Goal: Task Accomplishment & Management: Use online tool/utility

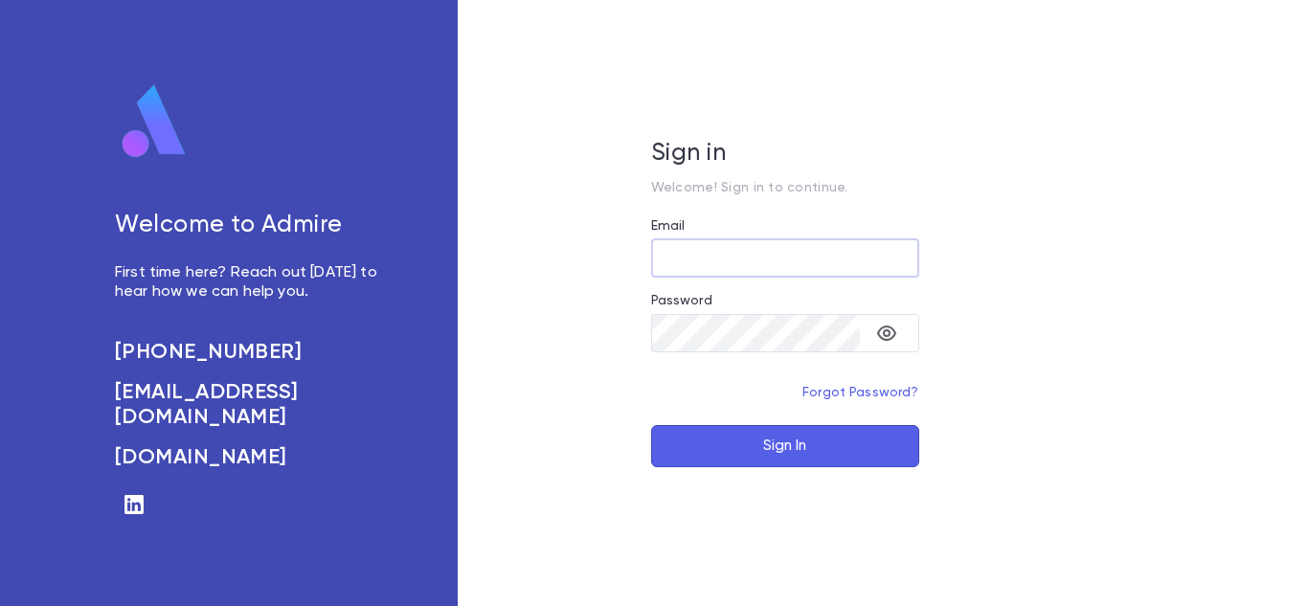
click at [733, 252] on input "Email" at bounding box center [785, 257] width 268 height 37
type input "**********"
click at [895, 329] on icon "toggle password visibility" at bounding box center [886, 333] width 23 height 23
click at [651, 425] on button "Sign In" at bounding box center [785, 446] width 268 height 42
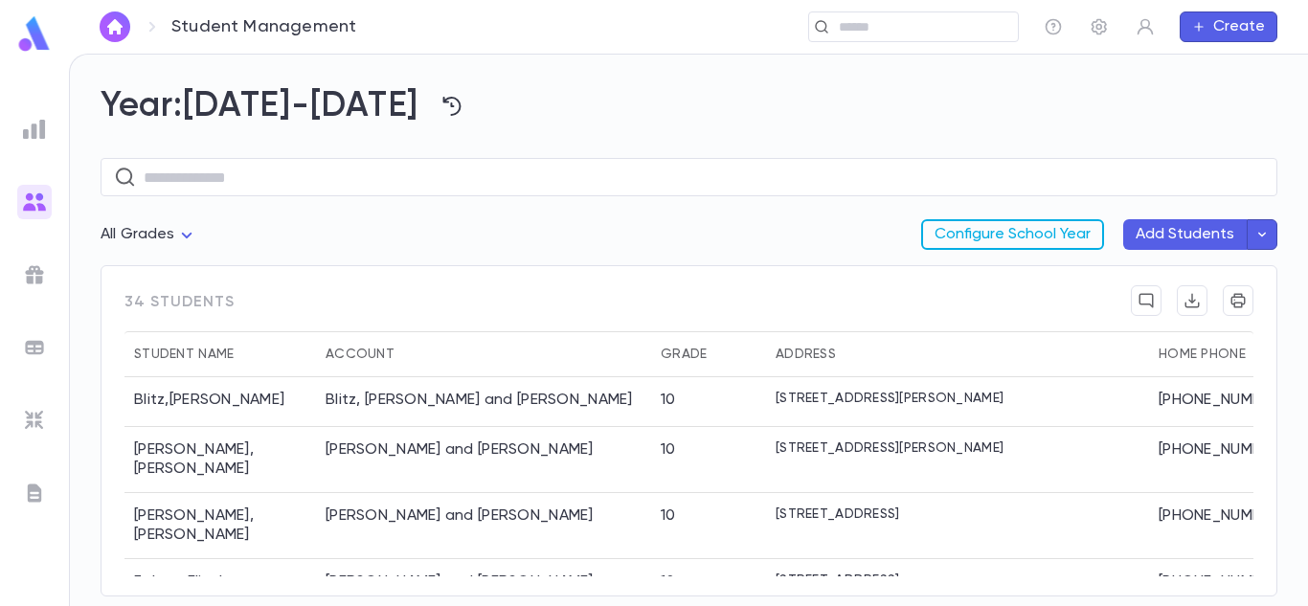
click at [965, 230] on button "Configure School Year" at bounding box center [1012, 234] width 183 height 31
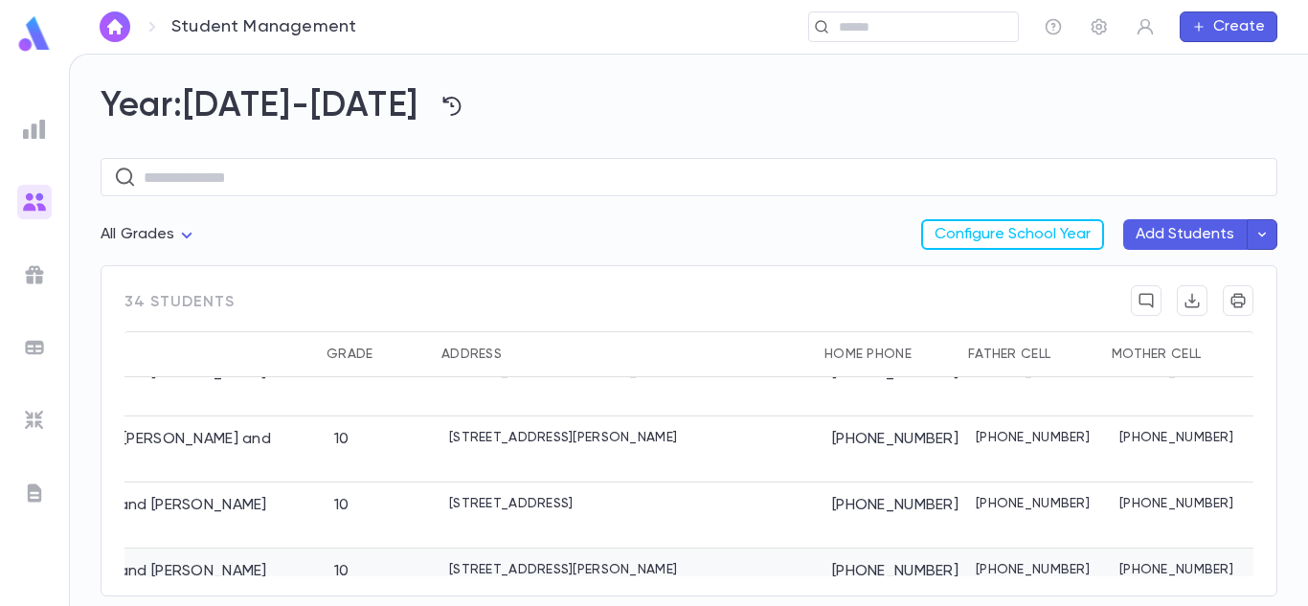
scroll to position [943, 334]
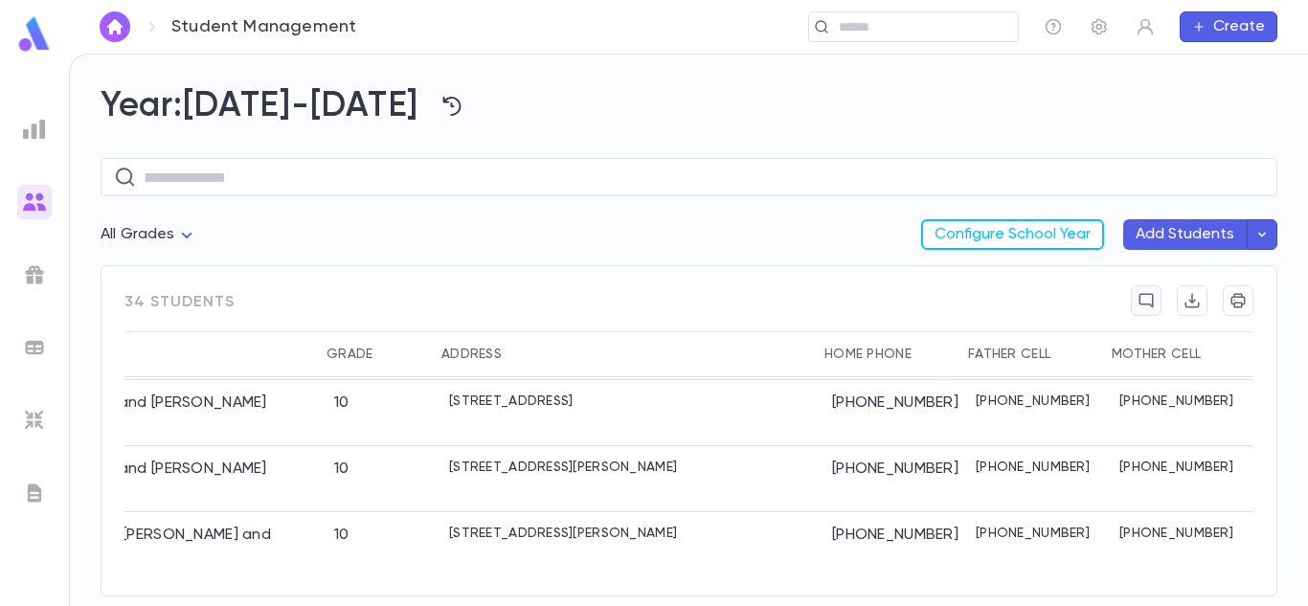
click at [1148, 301] on icon "button" at bounding box center [1145, 300] width 17 height 19
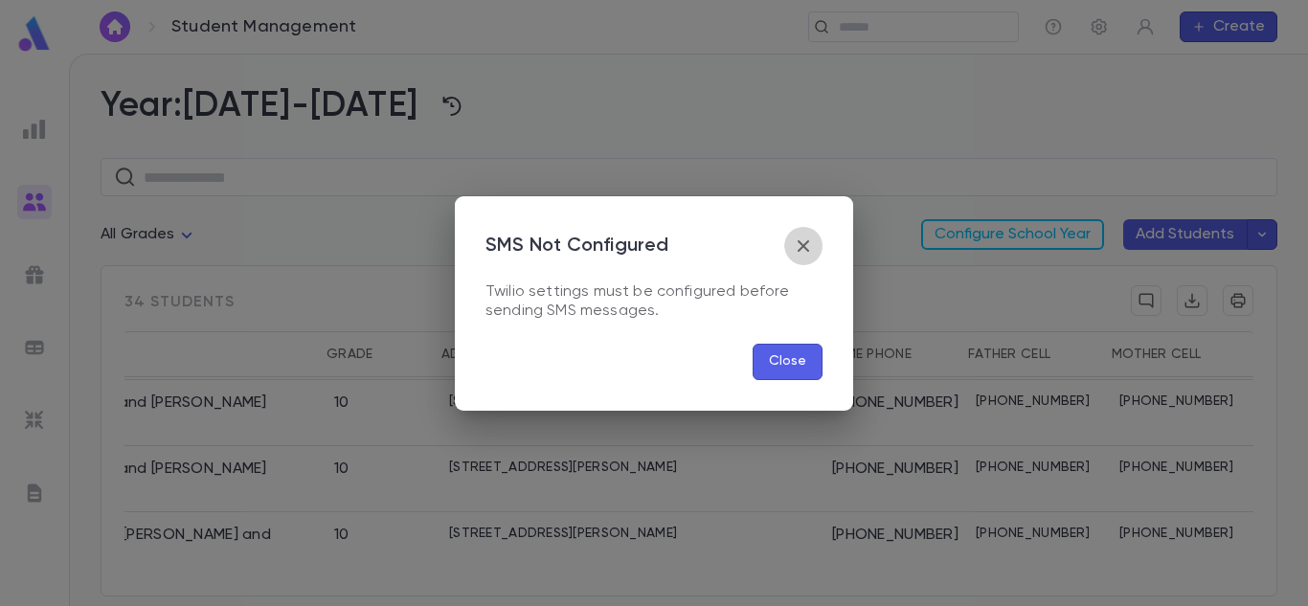
click at [814, 235] on icon "button" at bounding box center [803, 246] width 23 height 23
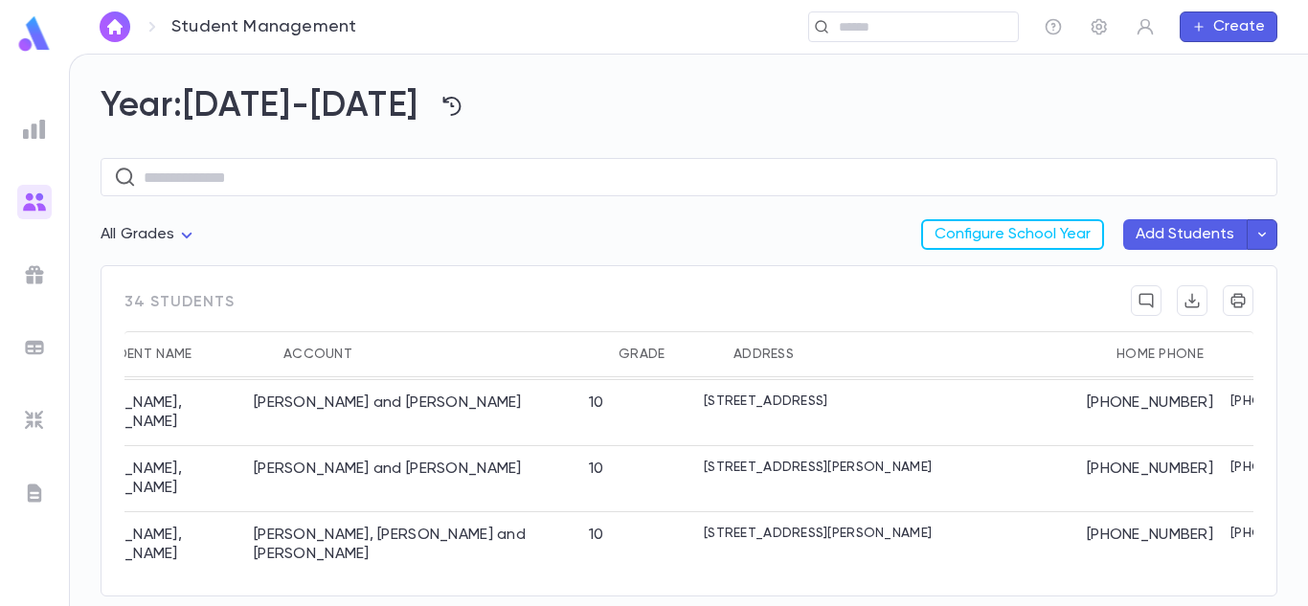
scroll to position [943, 0]
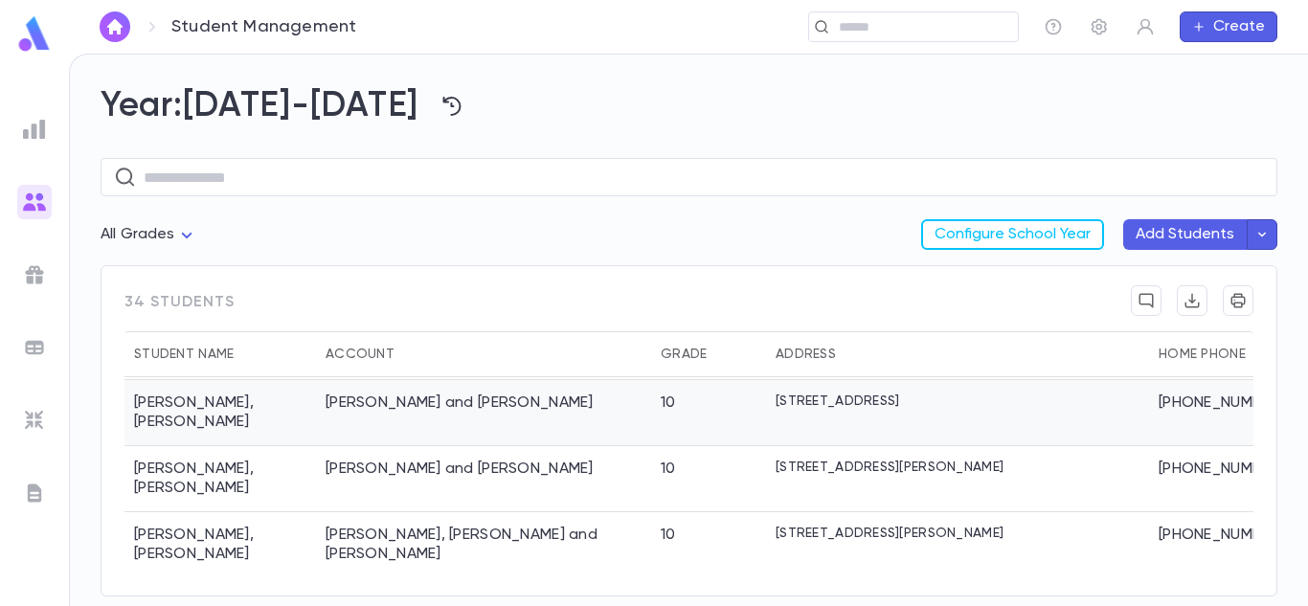
click at [205, 410] on div "Rabinowitz , Dovi" at bounding box center [219, 413] width 191 height 66
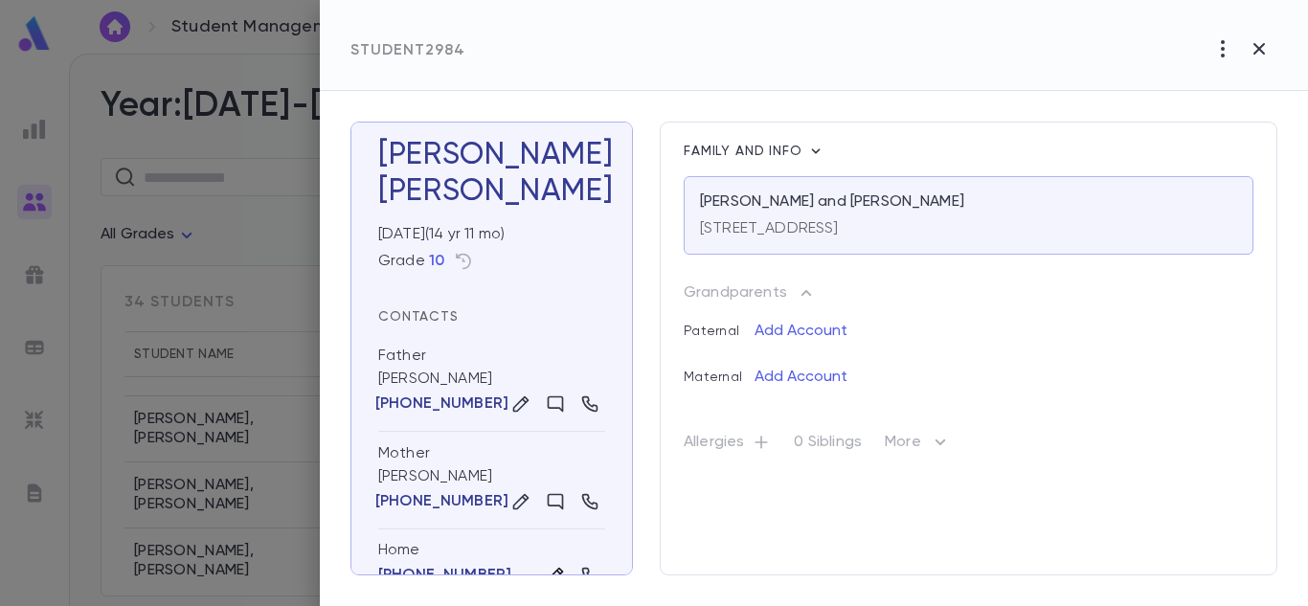
scroll to position [0, 0]
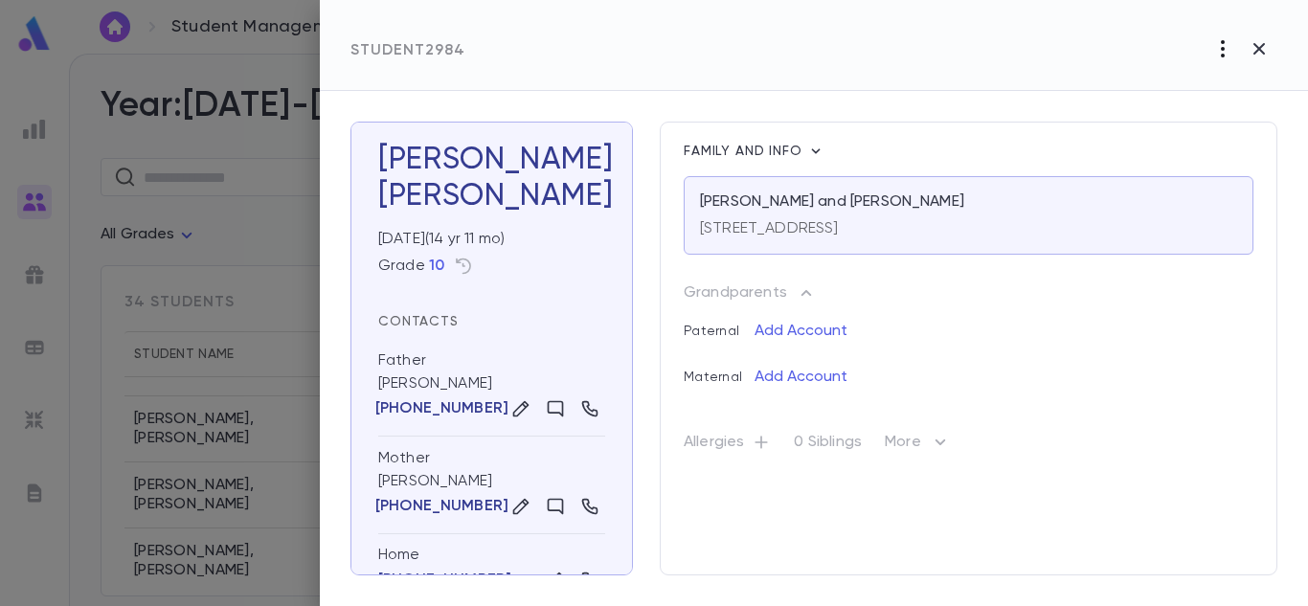
click at [1222, 53] on icon "button" at bounding box center [1222, 48] width 23 height 23
click at [1265, 41] on div at bounding box center [654, 303] width 1308 height 606
click at [808, 147] on icon "button" at bounding box center [815, 151] width 19 height 19
click at [807, 147] on div at bounding box center [654, 303] width 1308 height 606
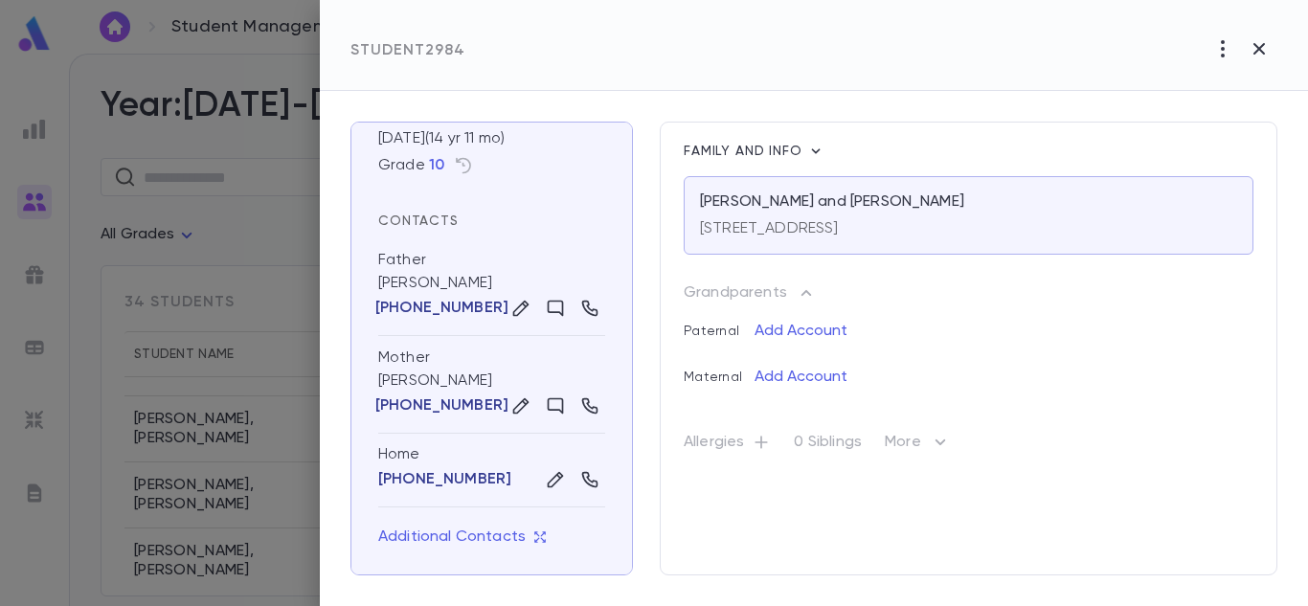
click at [431, 481] on p "(732) 961-0995" at bounding box center [444, 479] width 133 height 19
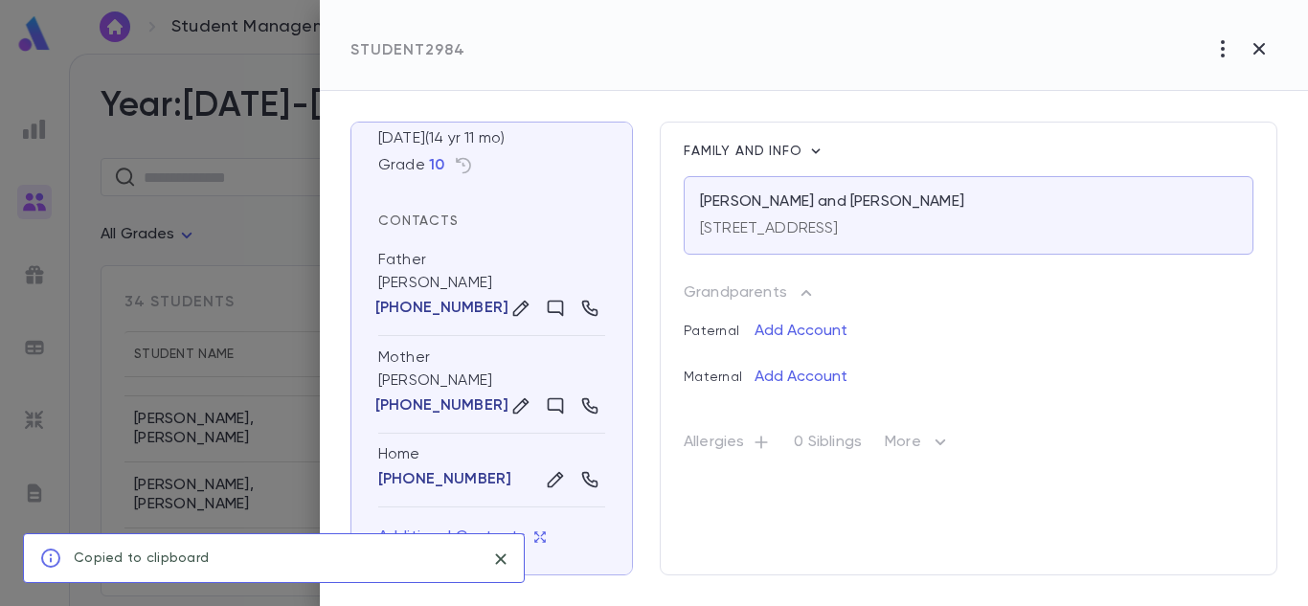
click at [500, 560] on icon "close" at bounding box center [500, 558] width 11 height 11
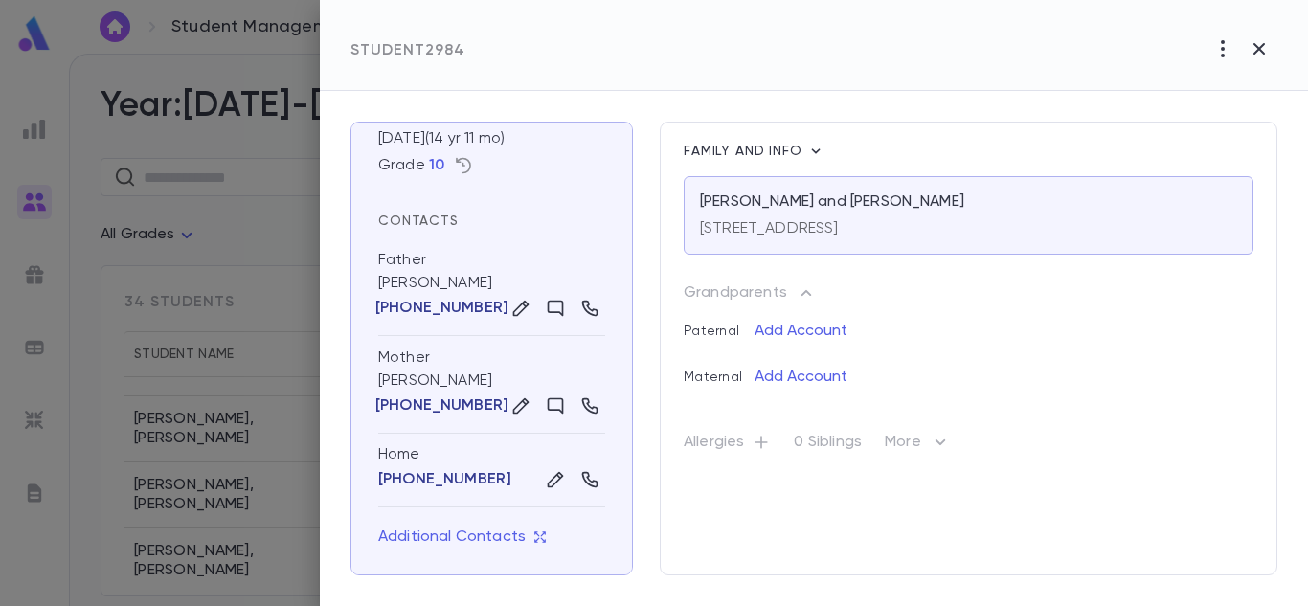
click at [464, 166] on icon "button" at bounding box center [463, 166] width 15 height 16
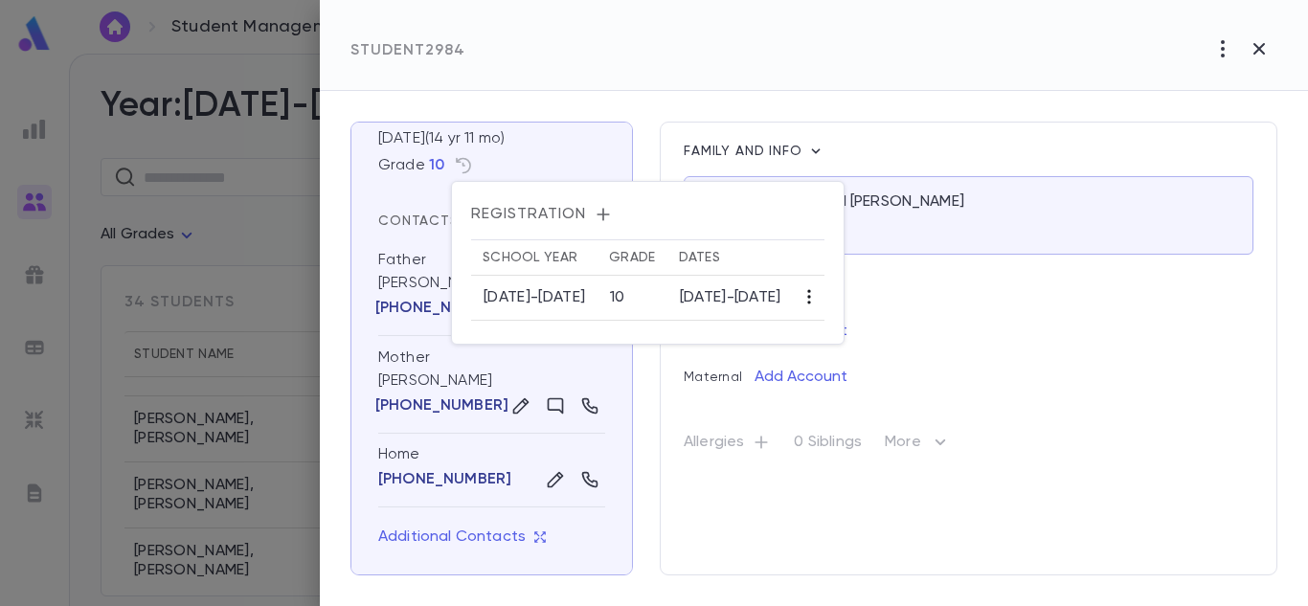
click at [818, 295] on icon "button" at bounding box center [808, 296] width 19 height 19
click at [748, 256] on div at bounding box center [654, 303] width 1308 height 606
click at [642, 101] on div at bounding box center [654, 303] width 1308 height 606
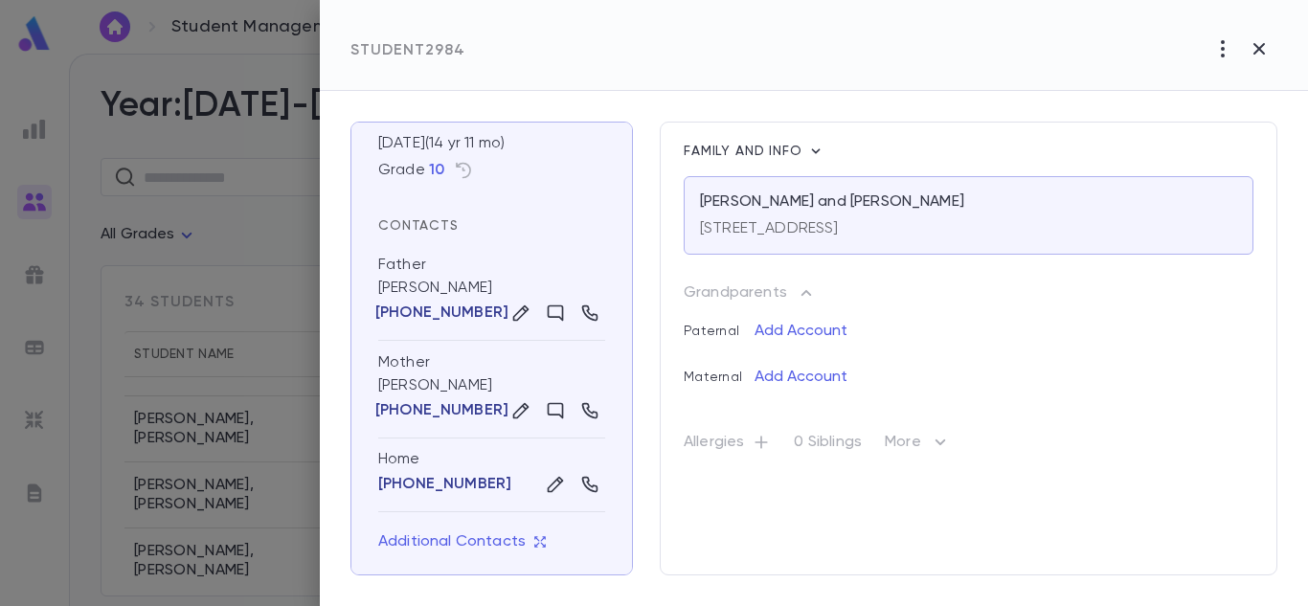
scroll to position [0, 0]
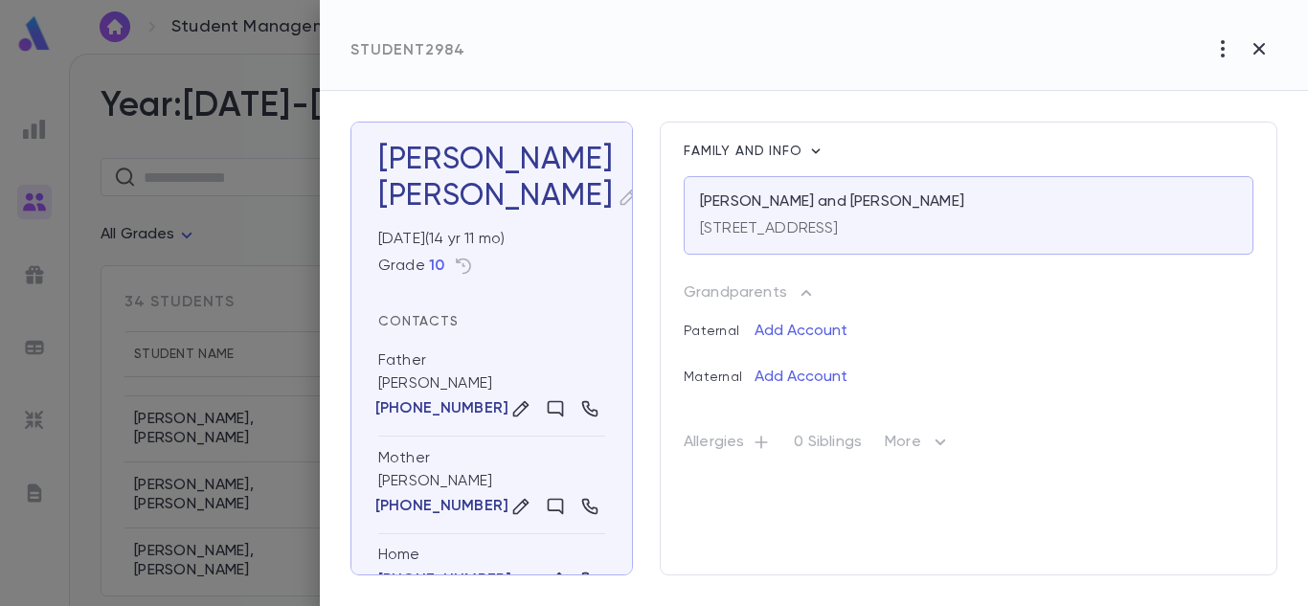
click at [620, 197] on icon "button" at bounding box center [628, 198] width 16 height 16
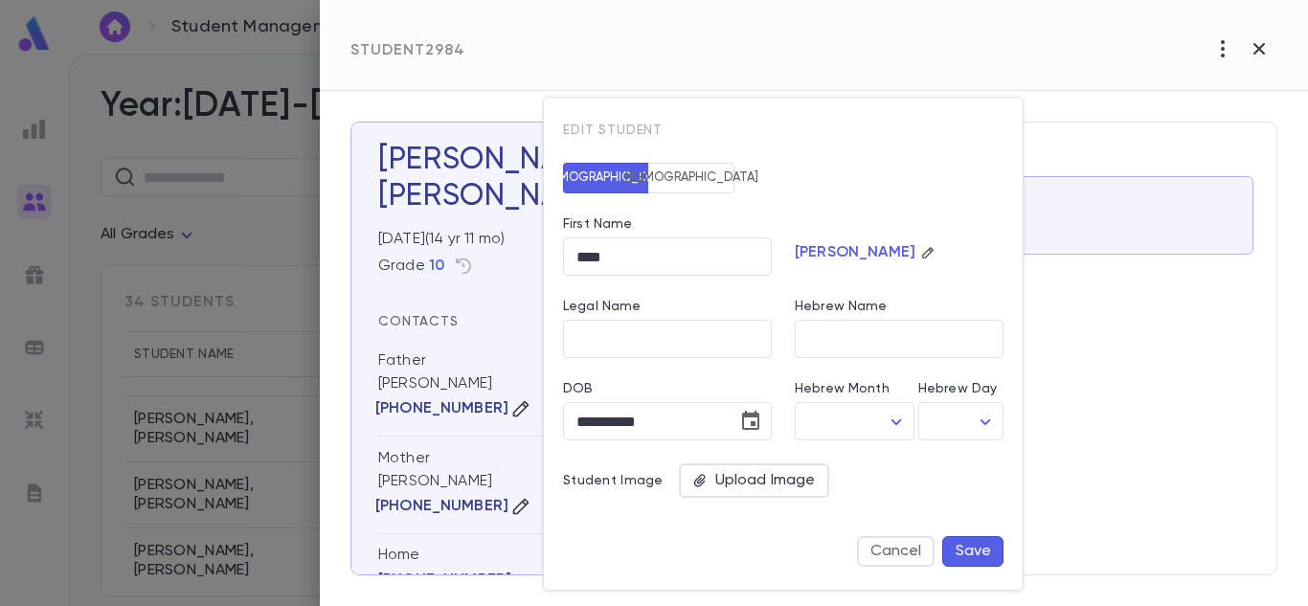
click at [966, 542] on button "Save" at bounding box center [972, 551] width 61 height 31
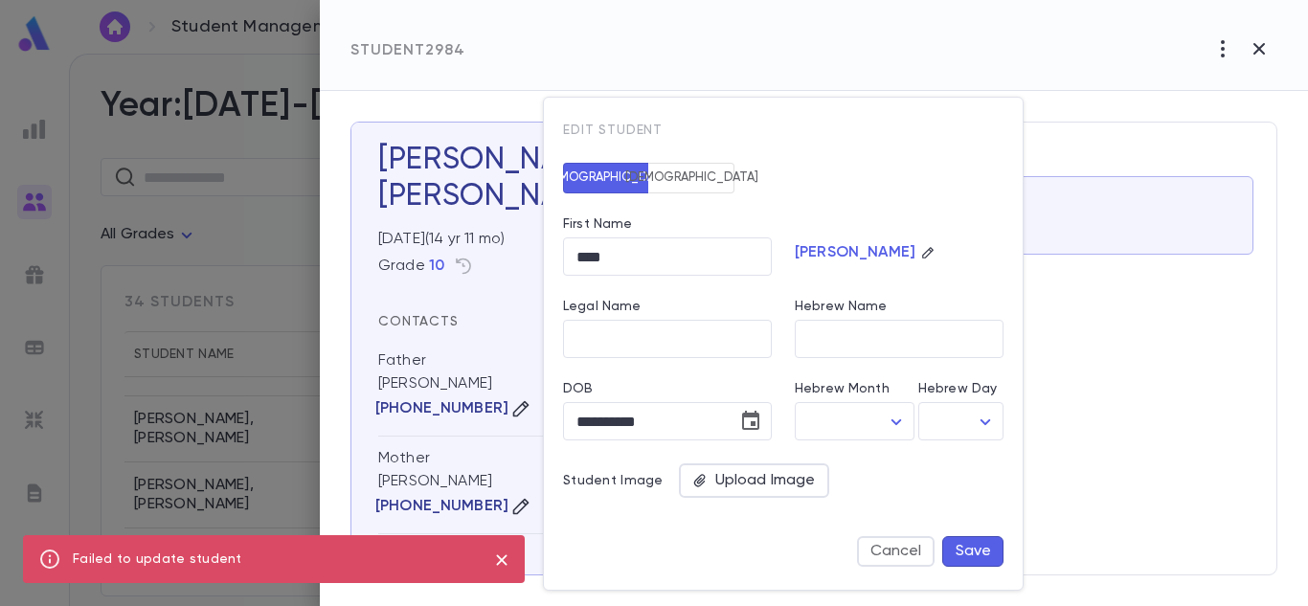
click at [508, 549] on icon "close" at bounding box center [501, 560] width 21 height 23
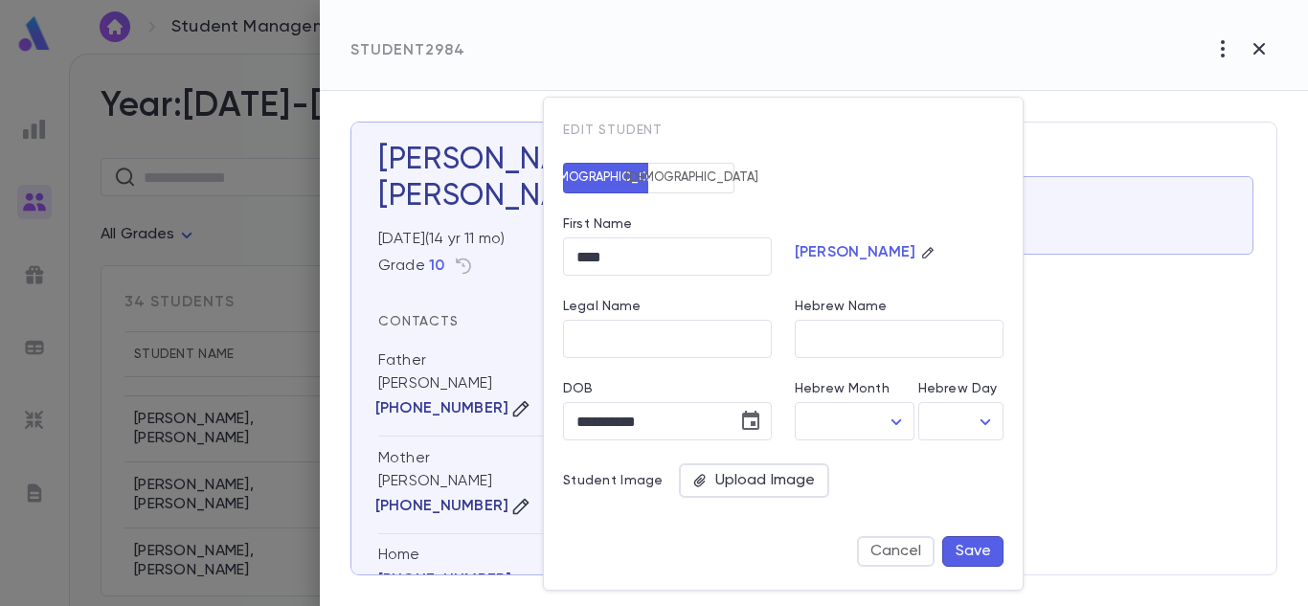
click at [1095, 90] on div at bounding box center [654, 303] width 1308 height 606
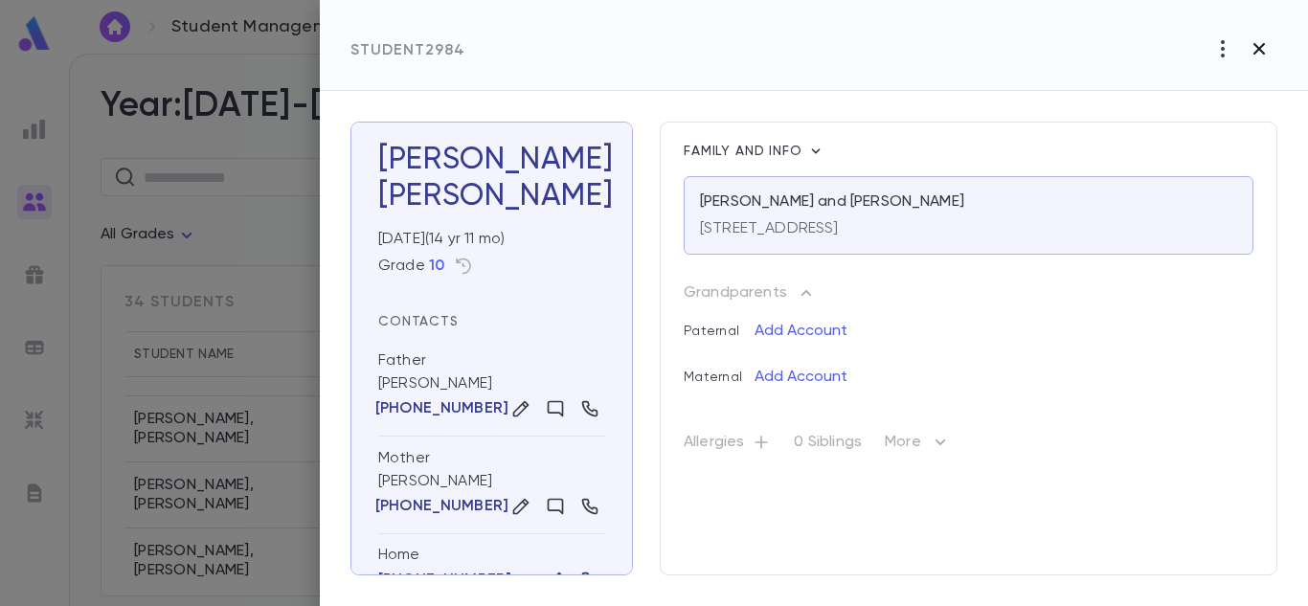
click at [1262, 58] on icon "button" at bounding box center [1258, 48] width 23 height 23
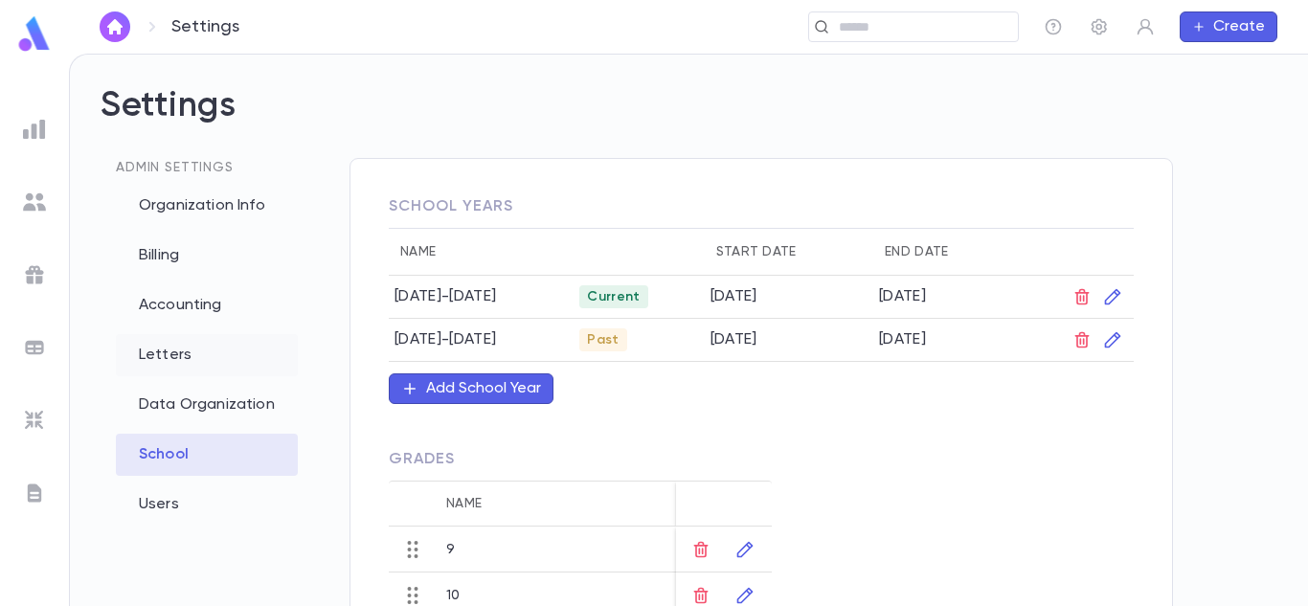
click at [173, 350] on div "Letters" at bounding box center [207, 355] width 182 height 42
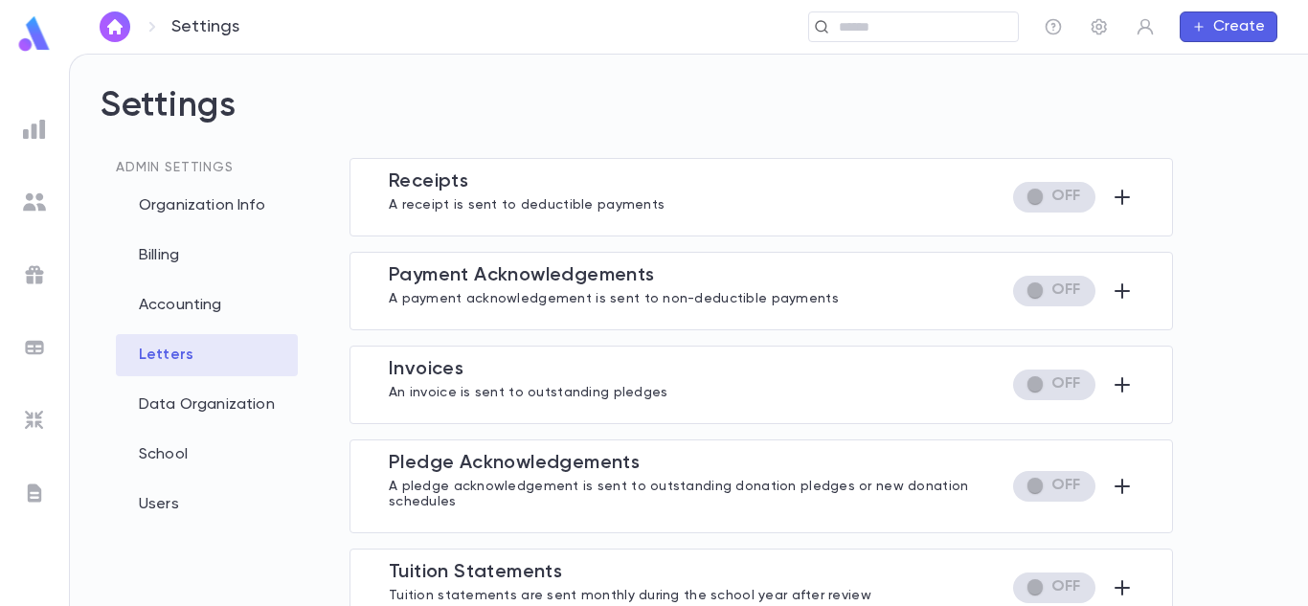
type input "**********"
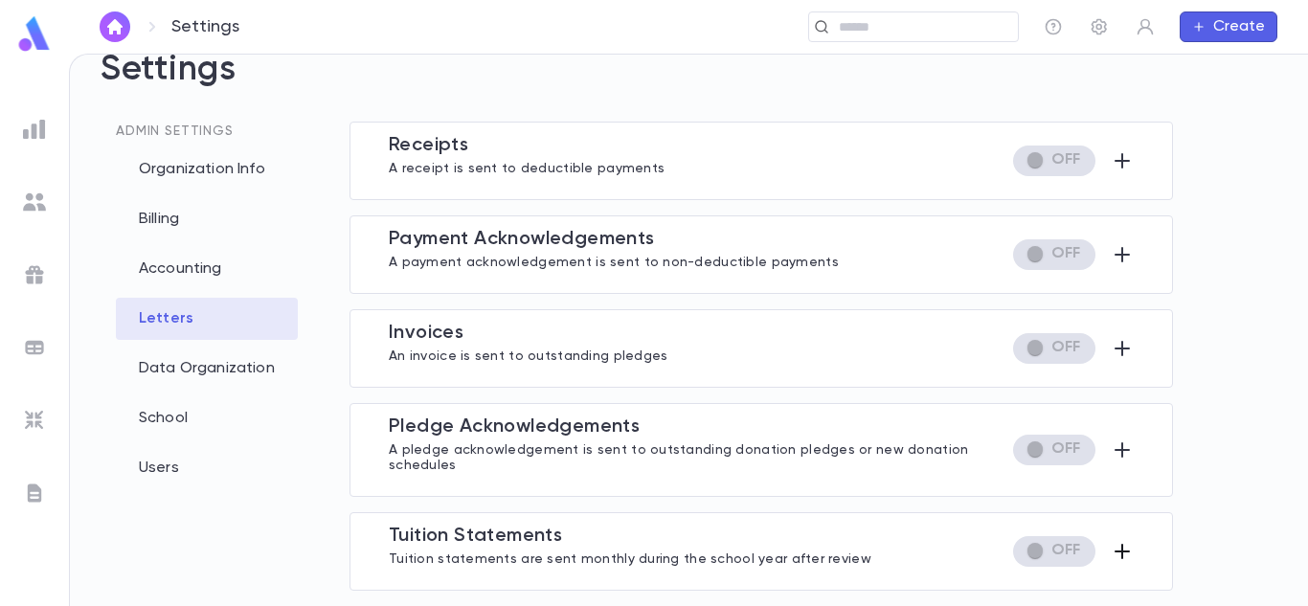
click at [1119, 549] on icon "button" at bounding box center [1121, 551] width 23 height 23
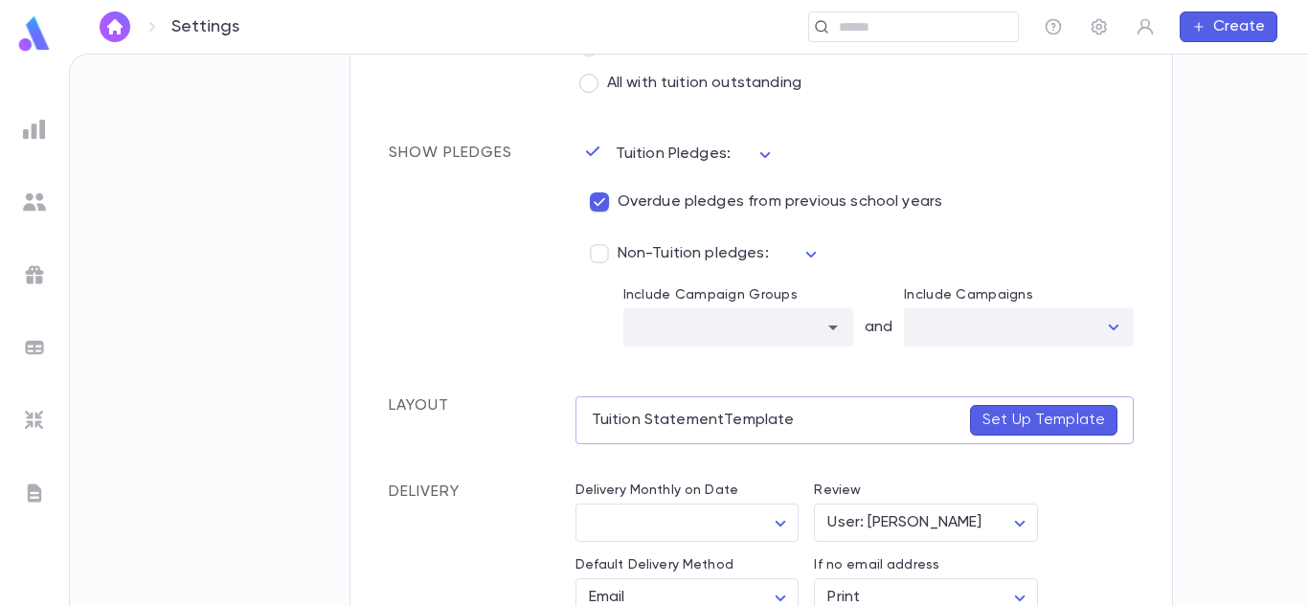
scroll to position [802, 0]
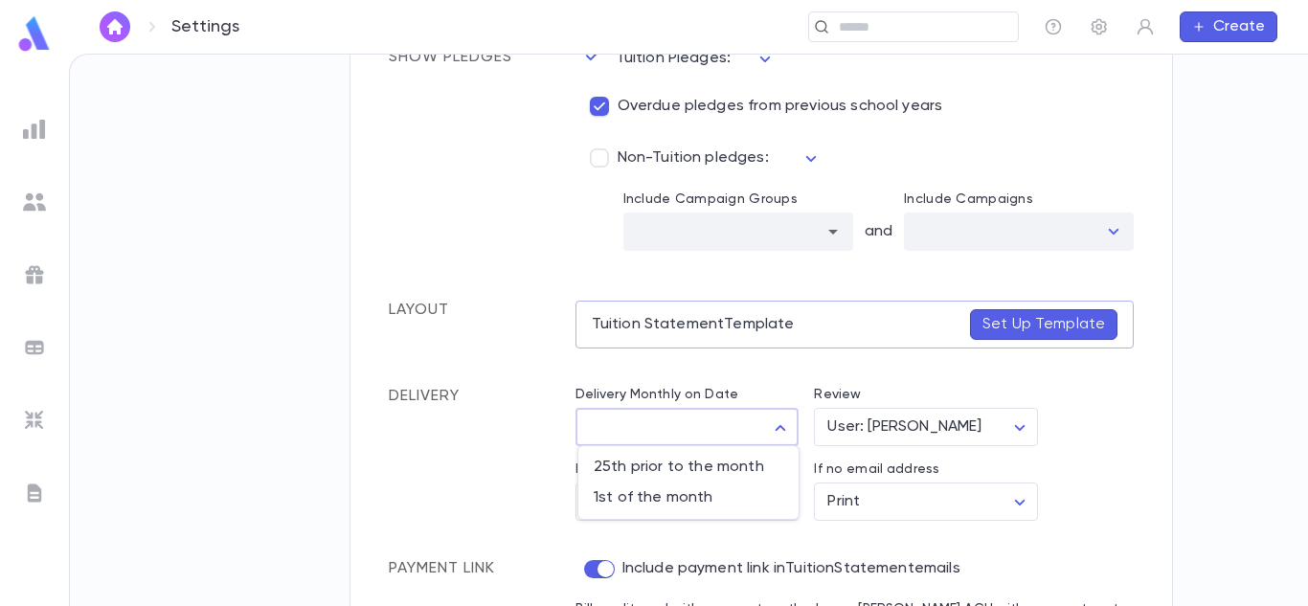
click at [778, 418] on body "Settings ​ Create Settings Admin Settings Organization Info Billing Accounting …" at bounding box center [654, 330] width 1308 height 552
click at [778, 418] on div at bounding box center [654, 303] width 1308 height 606
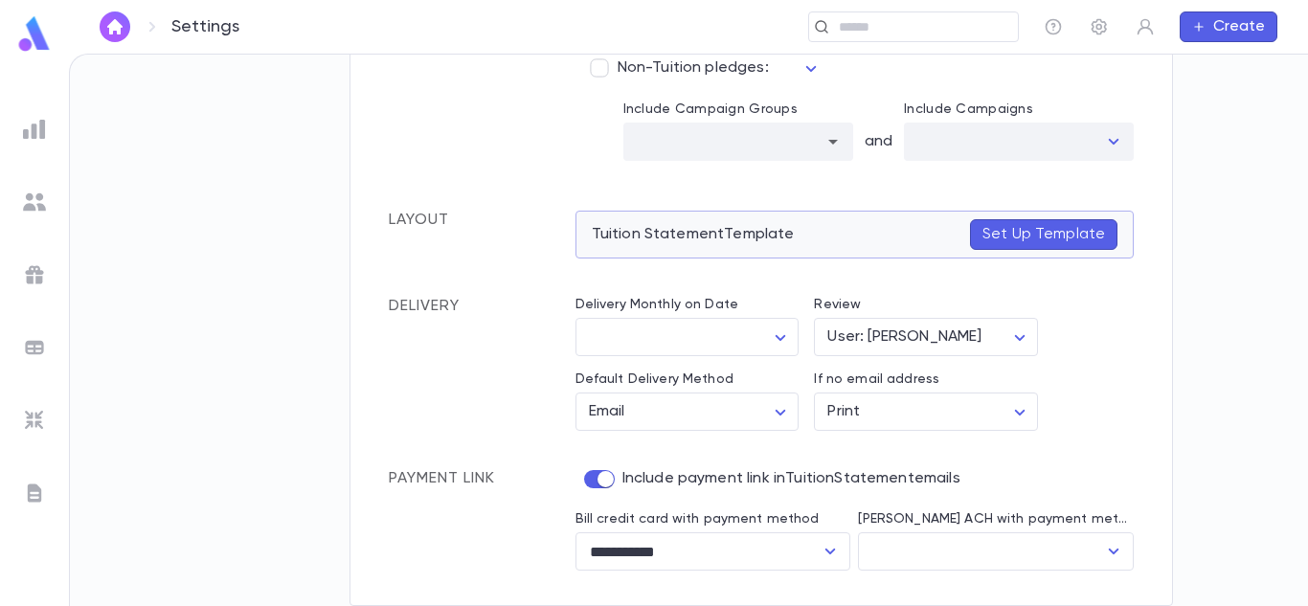
click at [1035, 235] on p "Set Up Template" at bounding box center [1043, 234] width 123 height 19
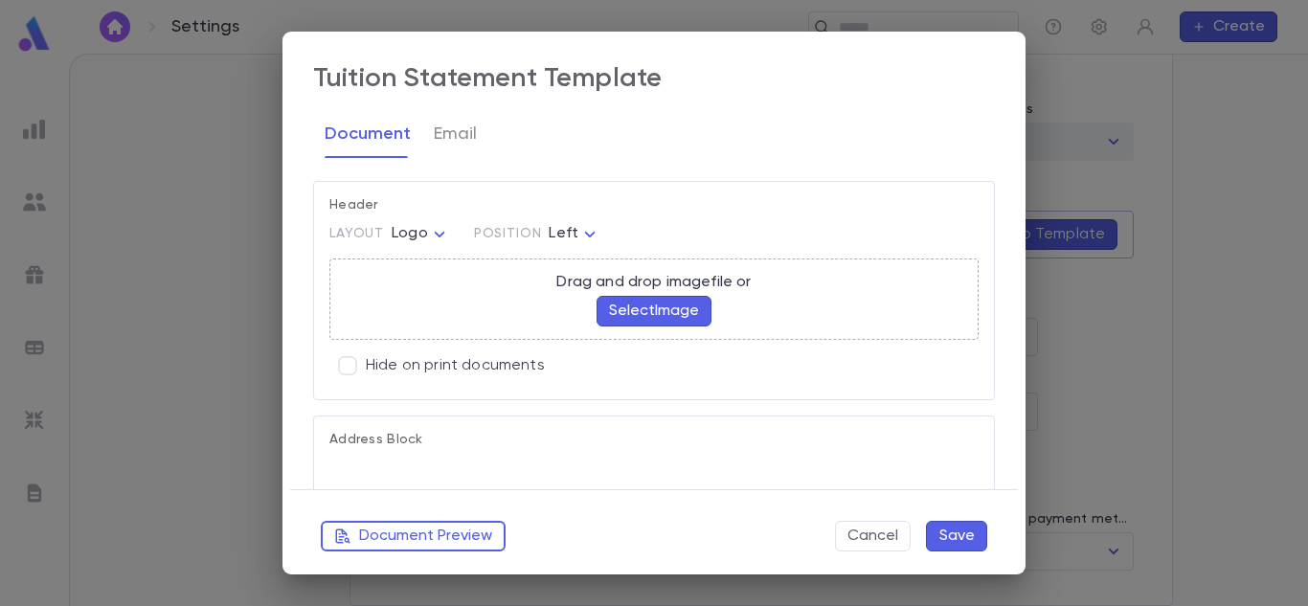
type textarea "**********"
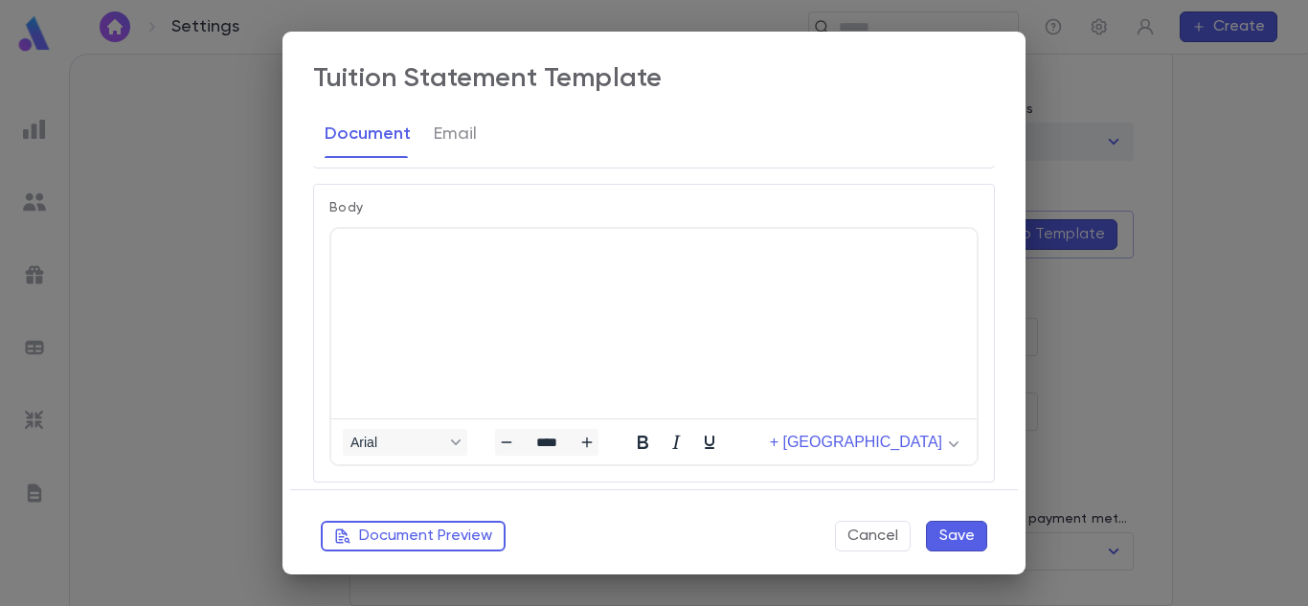
scroll to position [574, 0]
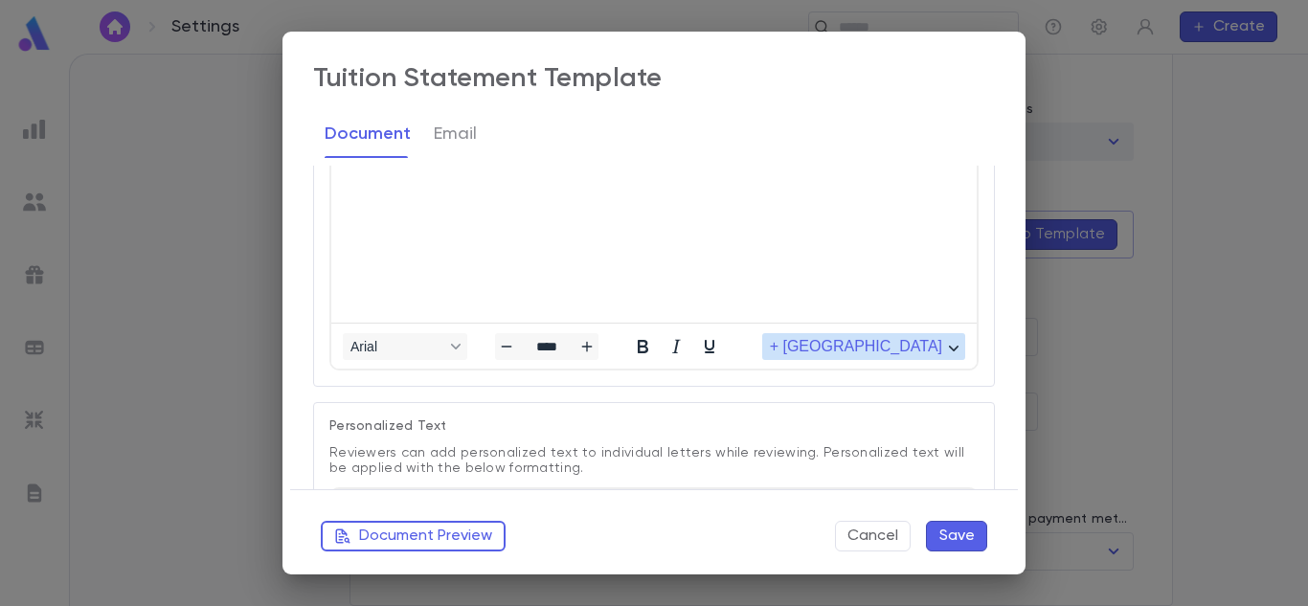
click at [949, 349] on icon "button" at bounding box center [954, 349] width 10 height 10
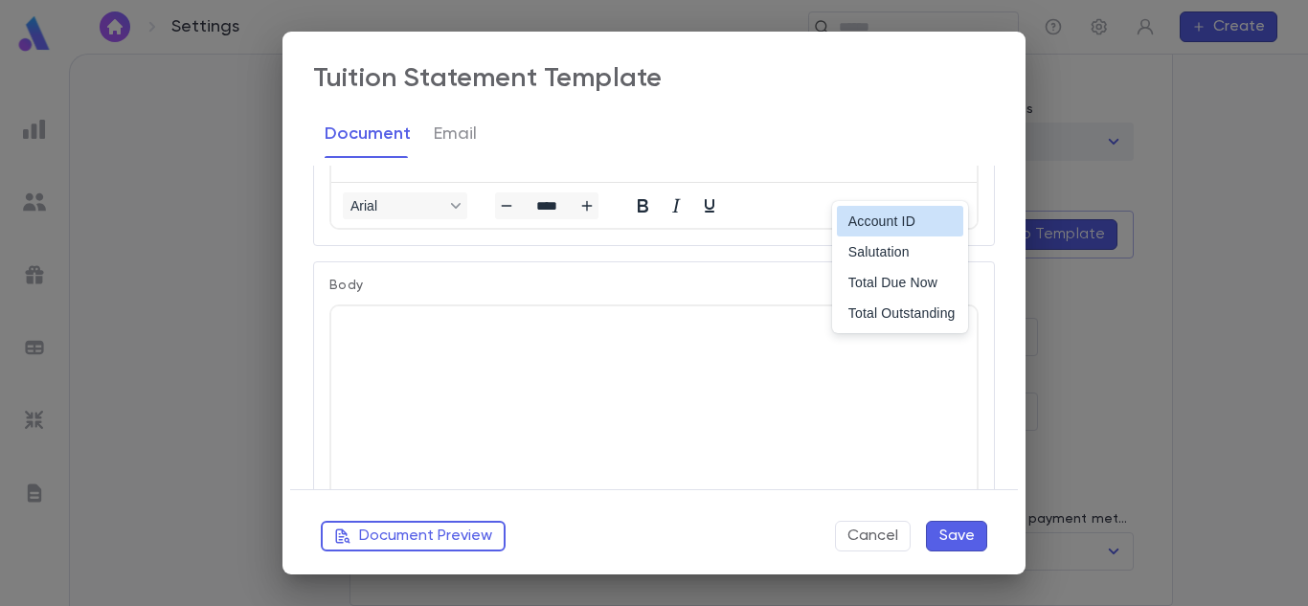
click at [638, 306] on html at bounding box center [653, 328] width 645 height 44
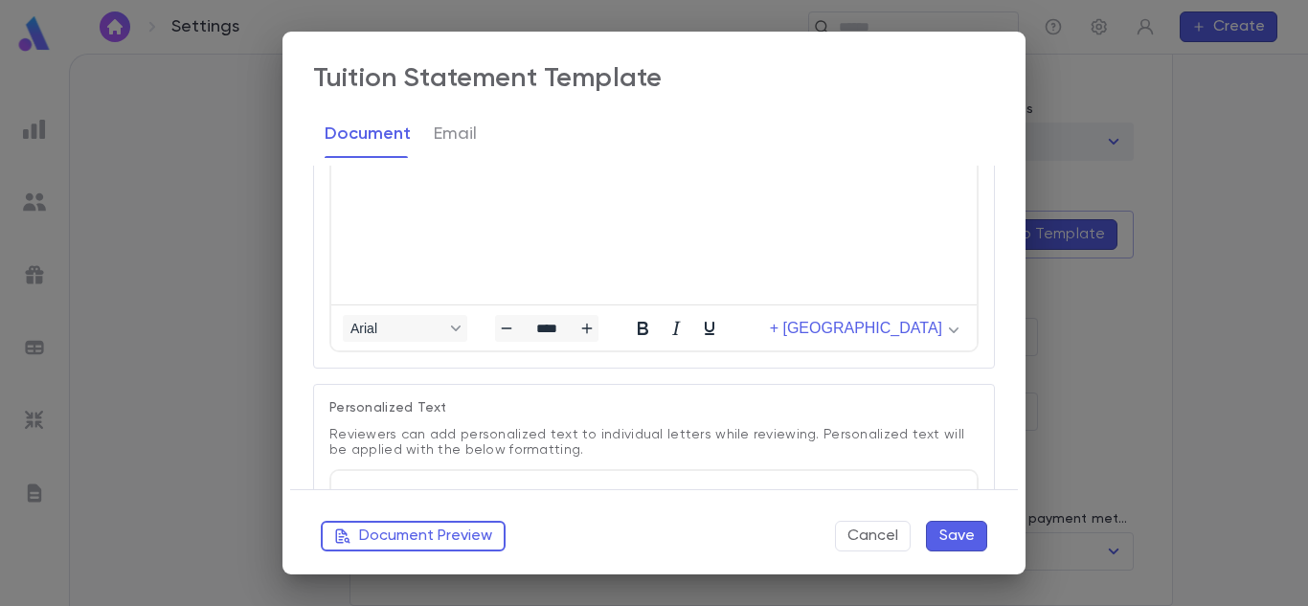
scroll to position [688, 0]
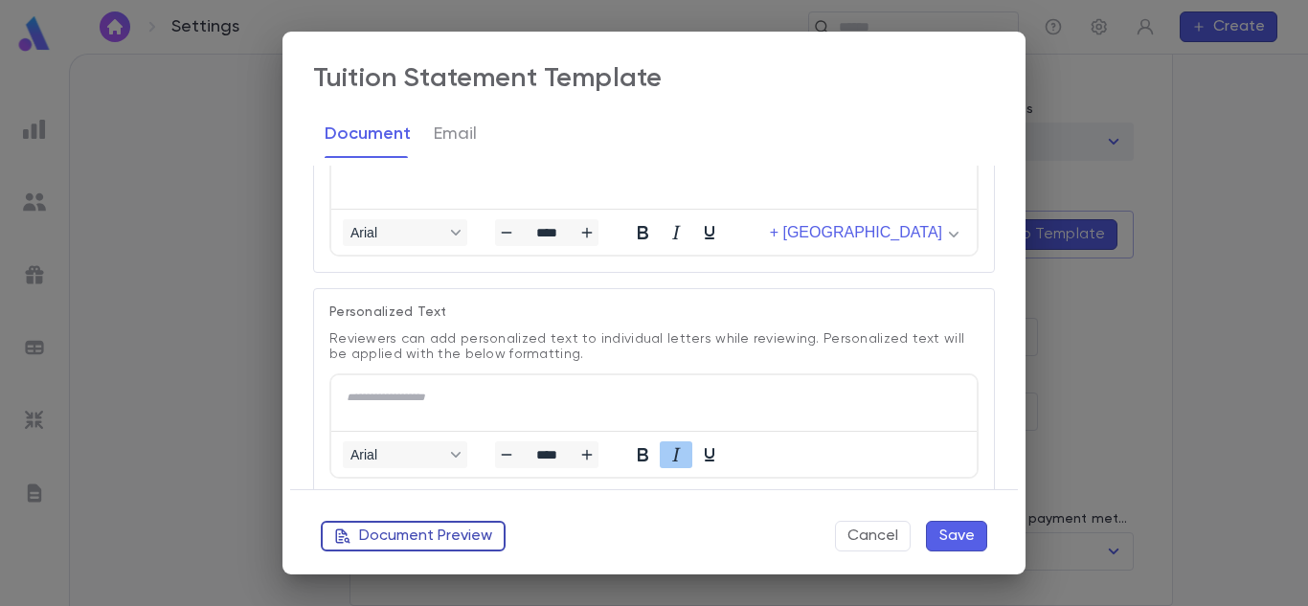
click at [440, 535] on button "Document Preview" at bounding box center [413, 536] width 185 height 31
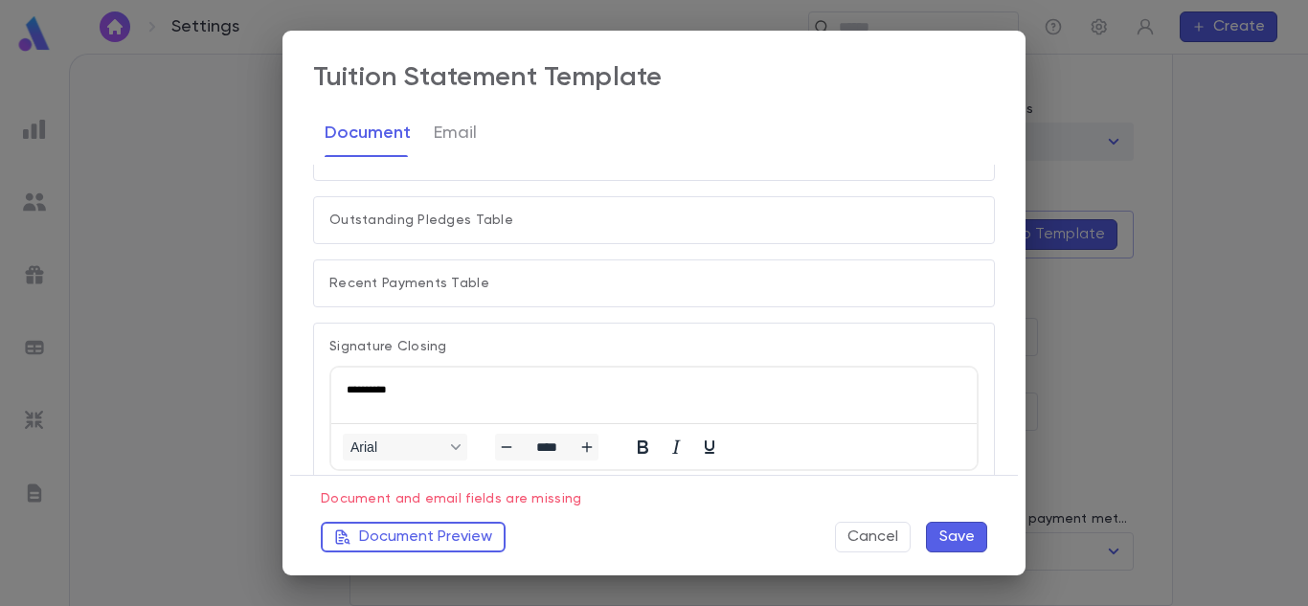
scroll to position [929, 0]
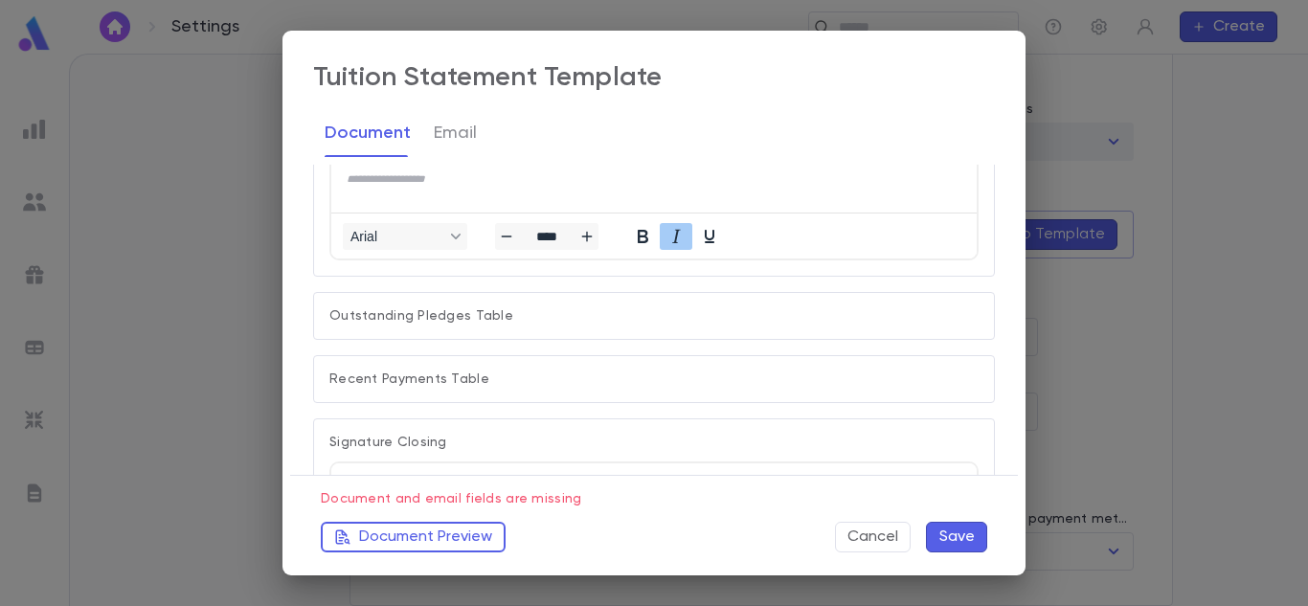
click at [681, 374] on p "Recent Payments Table" at bounding box center [653, 378] width 649 height 15
drag, startPoint x: 681, startPoint y: 374, endPoint x: 657, endPoint y: 386, distance: 26.5
click at [657, 386] on p "Recent Payments Table" at bounding box center [653, 378] width 649 height 15
click at [670, 324] on div "Outstanding Pledges Table" at bounding box center [654, 316] width 682 height 48
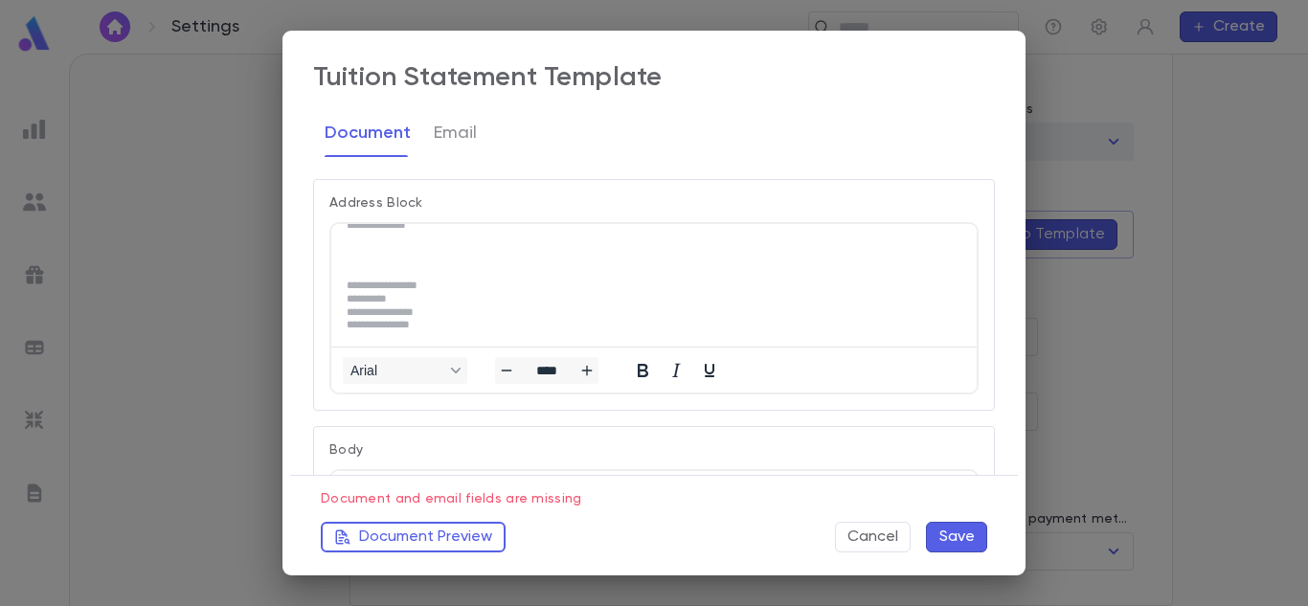
scroll to position [0, 0]
click at [465, 140] on button "Email" at bounding box center [455, 133] width 43 height 48
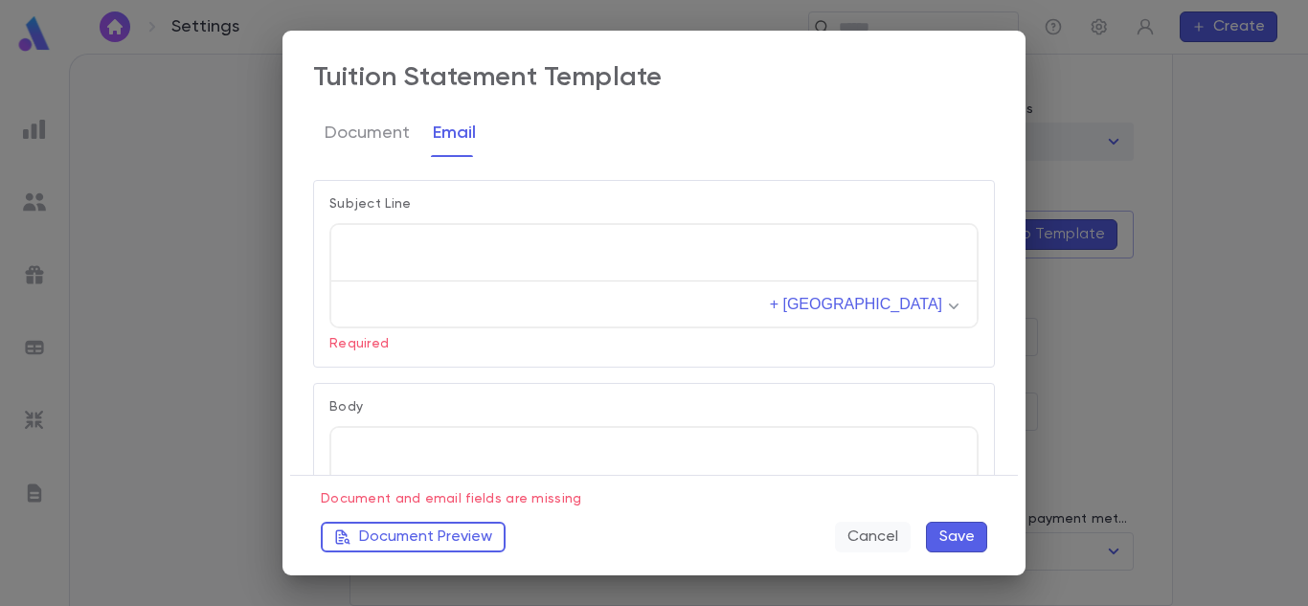
click at [879, 526] on button "Cancel" at bounding box center [873, 537] width 76 height 31
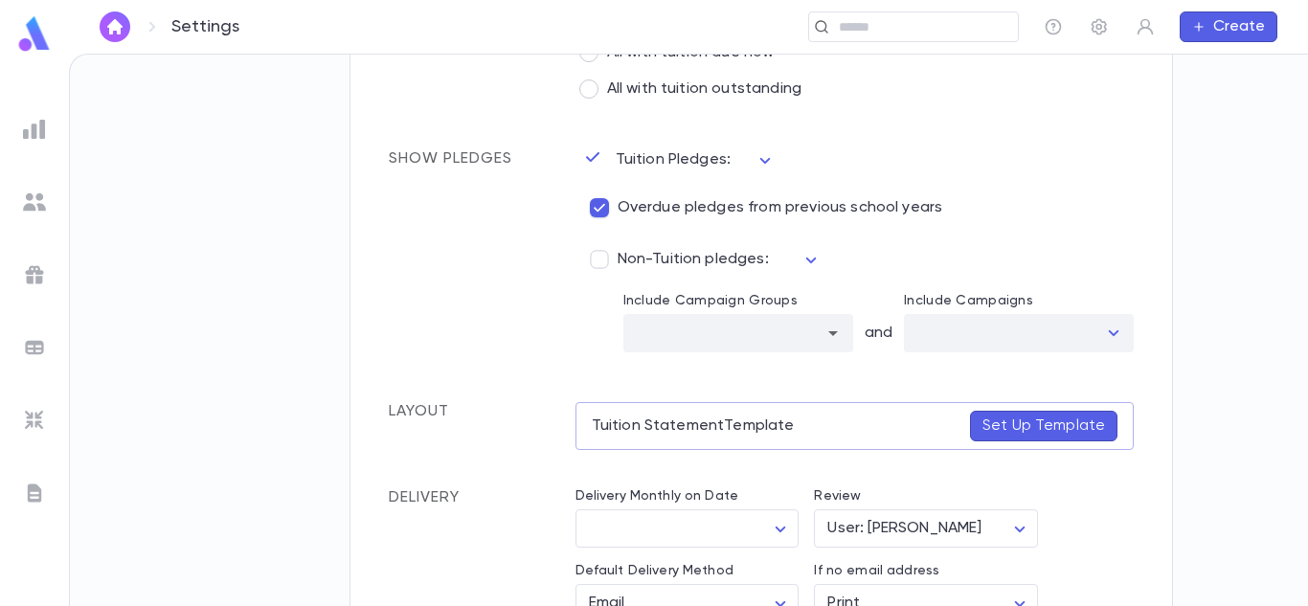
scroll to position [605, 0]
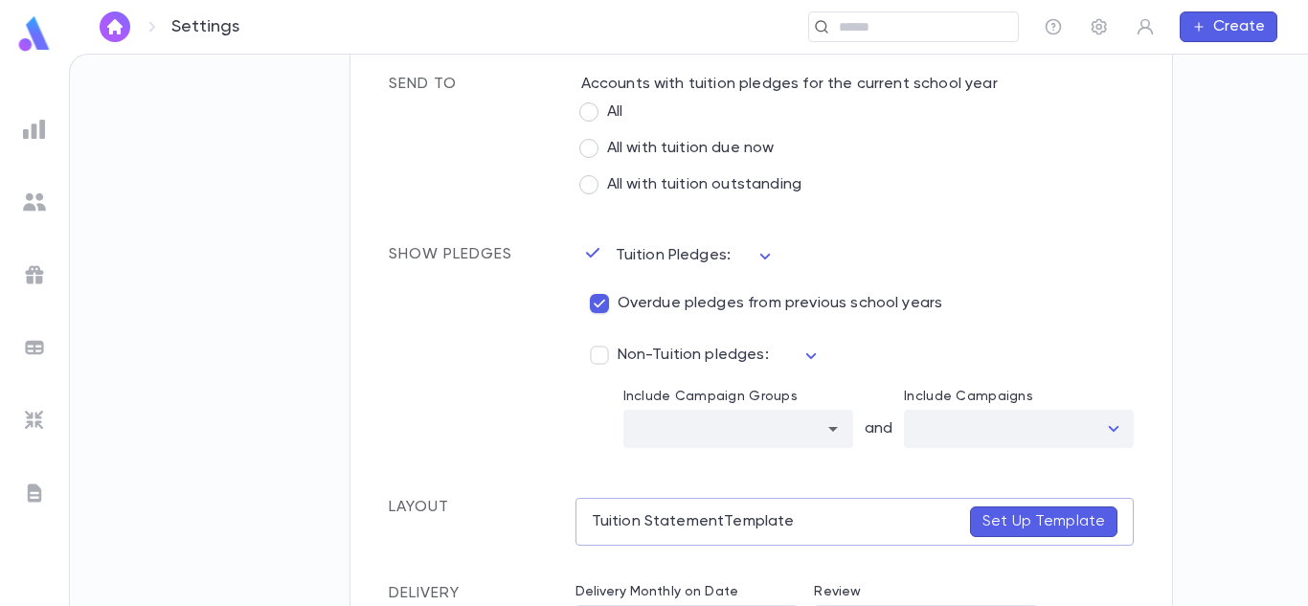
click at [34, 191] on img at bounding box center [34, 201] width 23 height 23
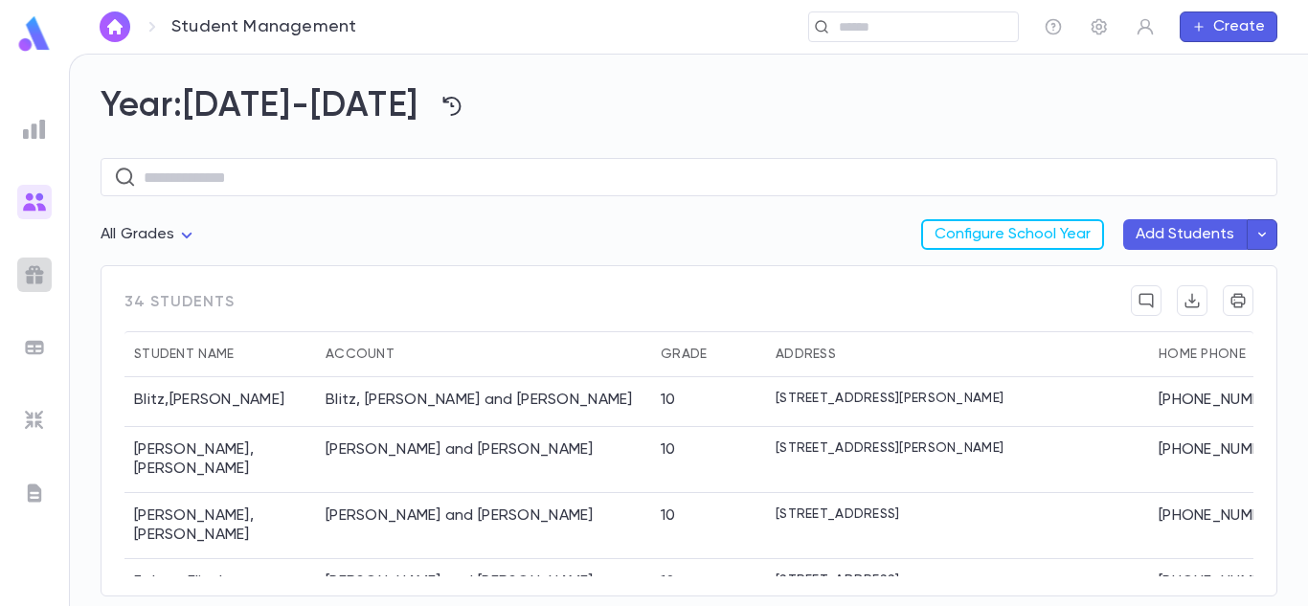
click at [34, 279] on img at bounding box center [34, 274] width 23 height 23
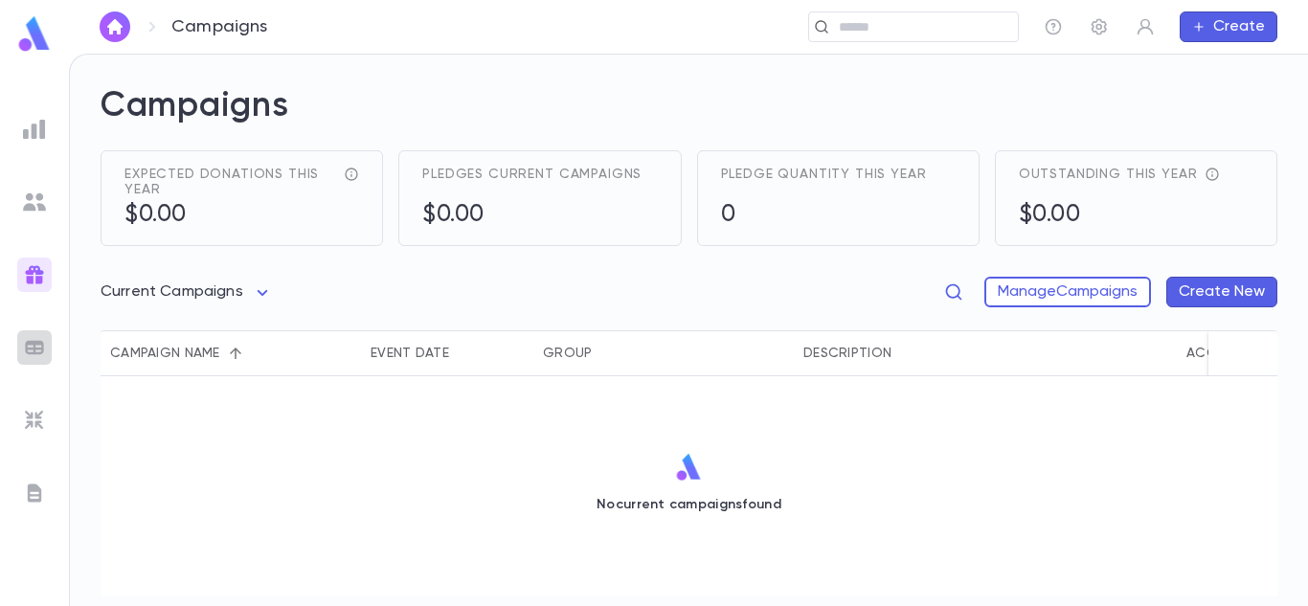
click at [40, 337] on img at bounding box center [34, 347] width 23 height 23
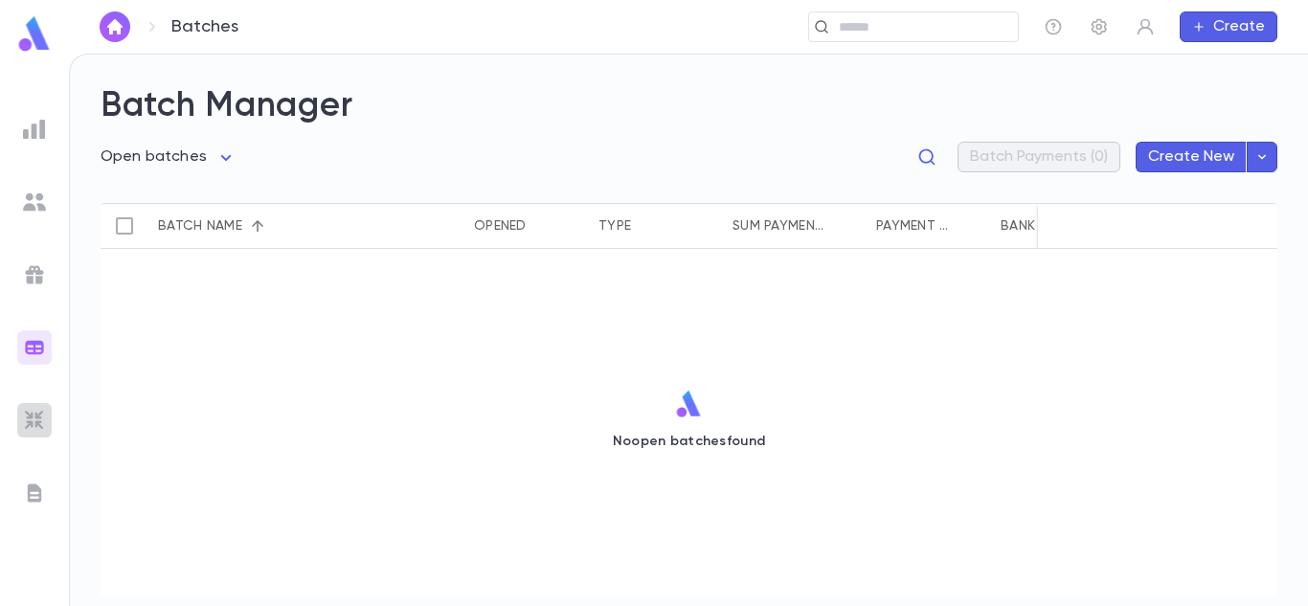
click at [33, 419] on img at bounding box center [34, 420] width 23 height 23
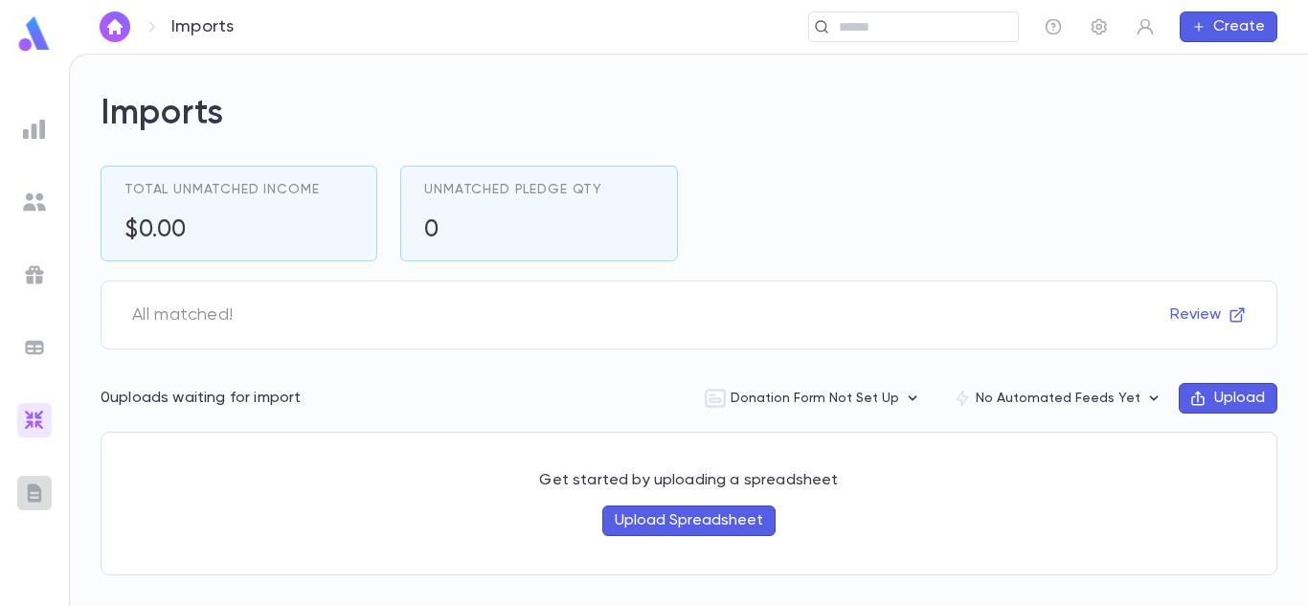
click at [33, 492] on img at bounding box center [34, 492] width 23 height 23
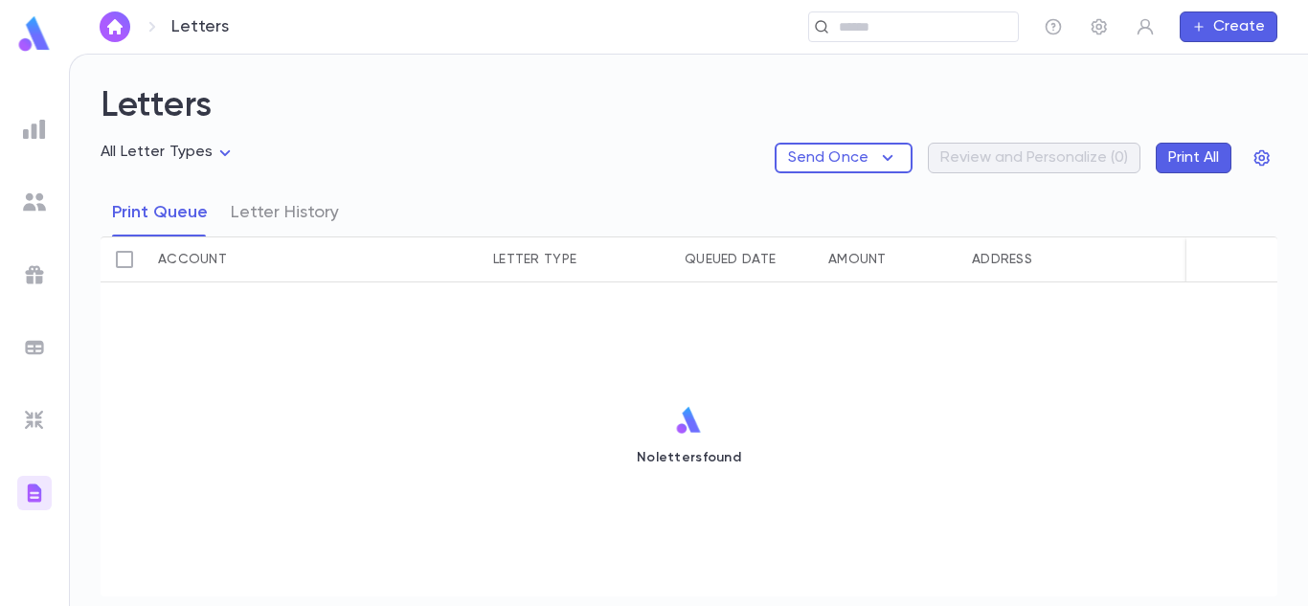
click at [39, 134] on img at bounding box center [34, 129] width 23 height 23
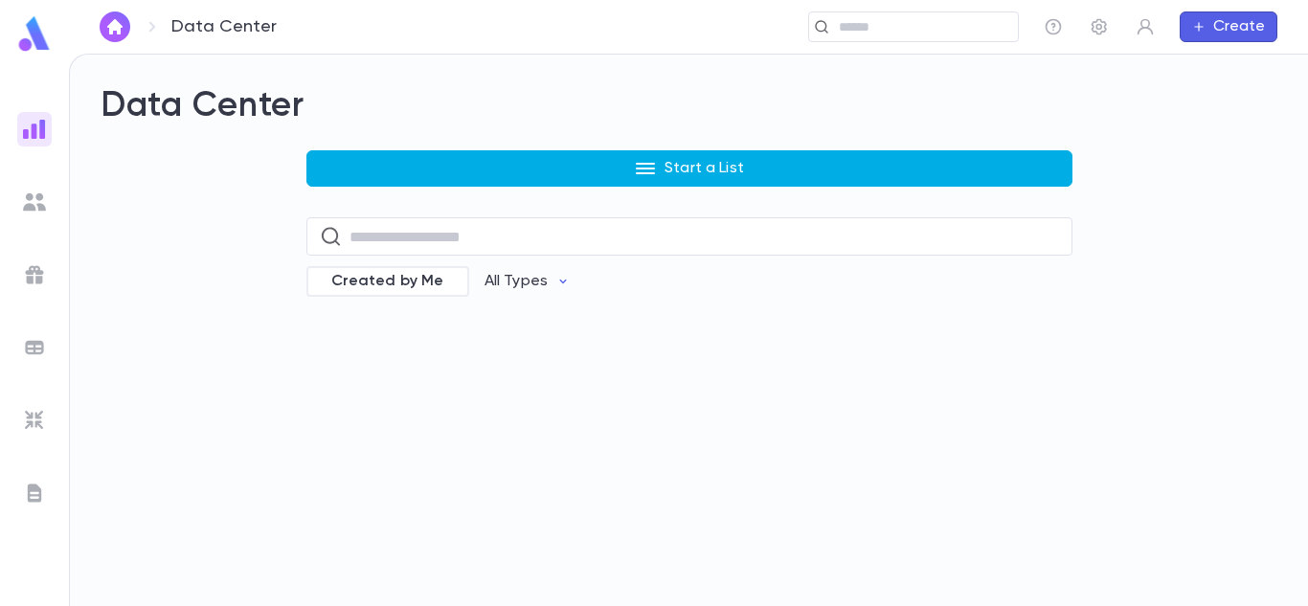
click at [579, 162] on button "Start a List" at bounding box center [689, 168] width 766 height 36
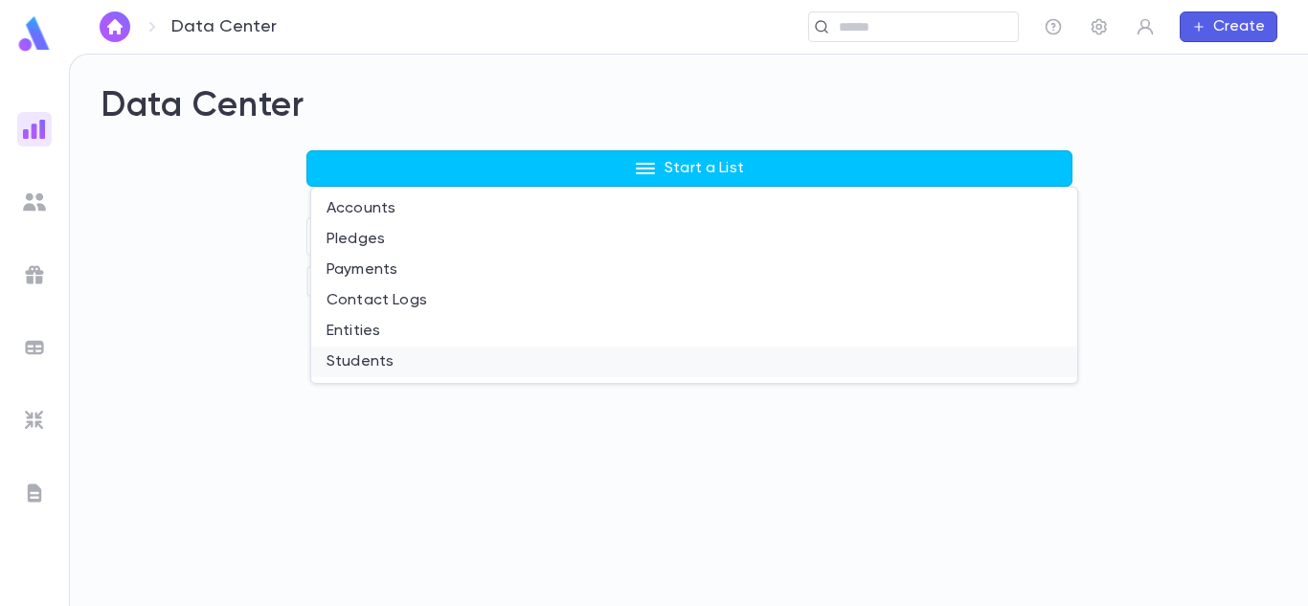
click at [354, 358] on li "Students" at bounding box center [694, 362] width 766 height 31
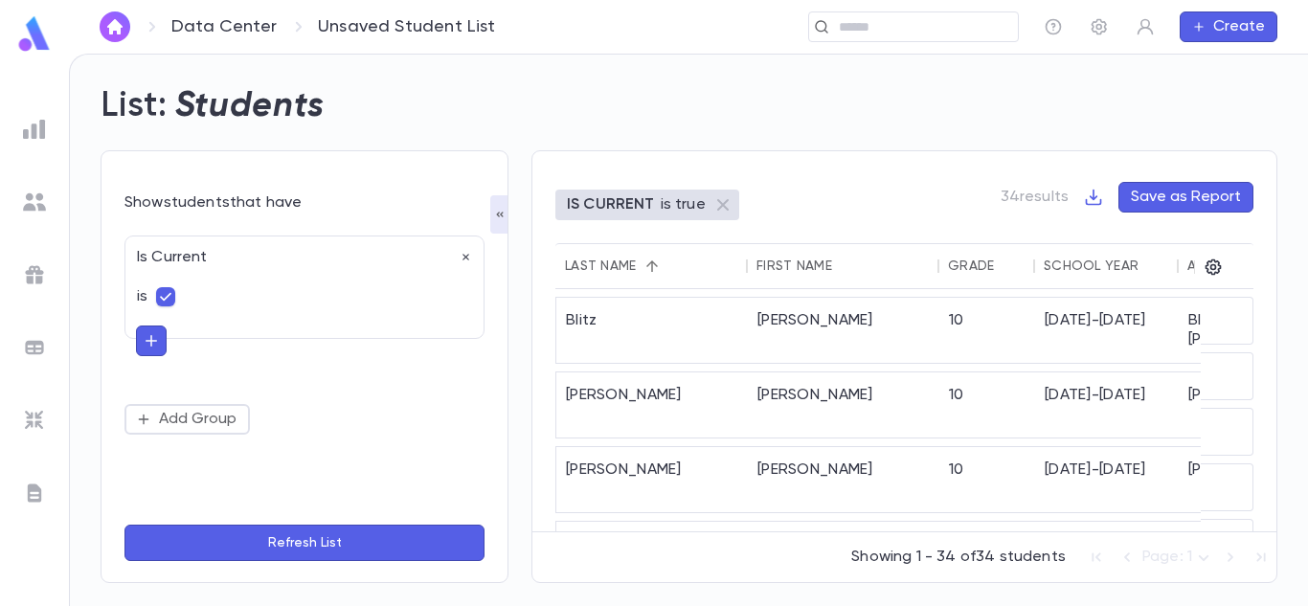
click at [610, 78] on div "List: Students" at bounding box center [677, 94] width 1199 height 65
click at [38, 136] on img at bounding box center [34, 129] width 23 height 23
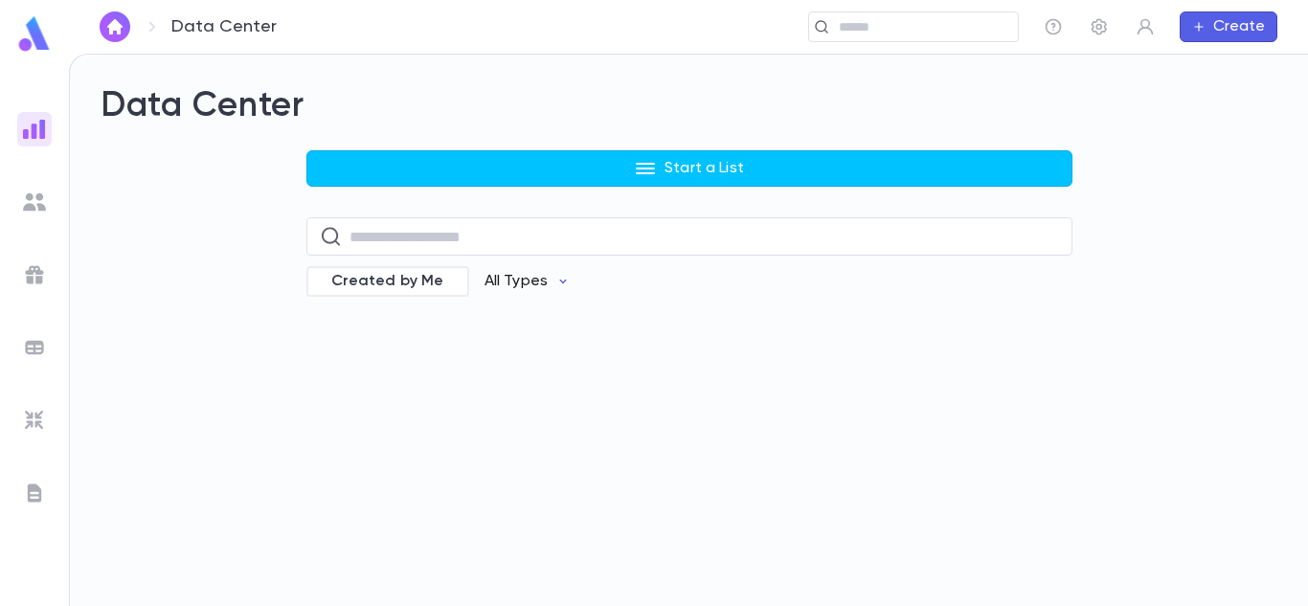
click at [530, 275] on p "All Types" at bounding box center [515, 281] width 63 height 19
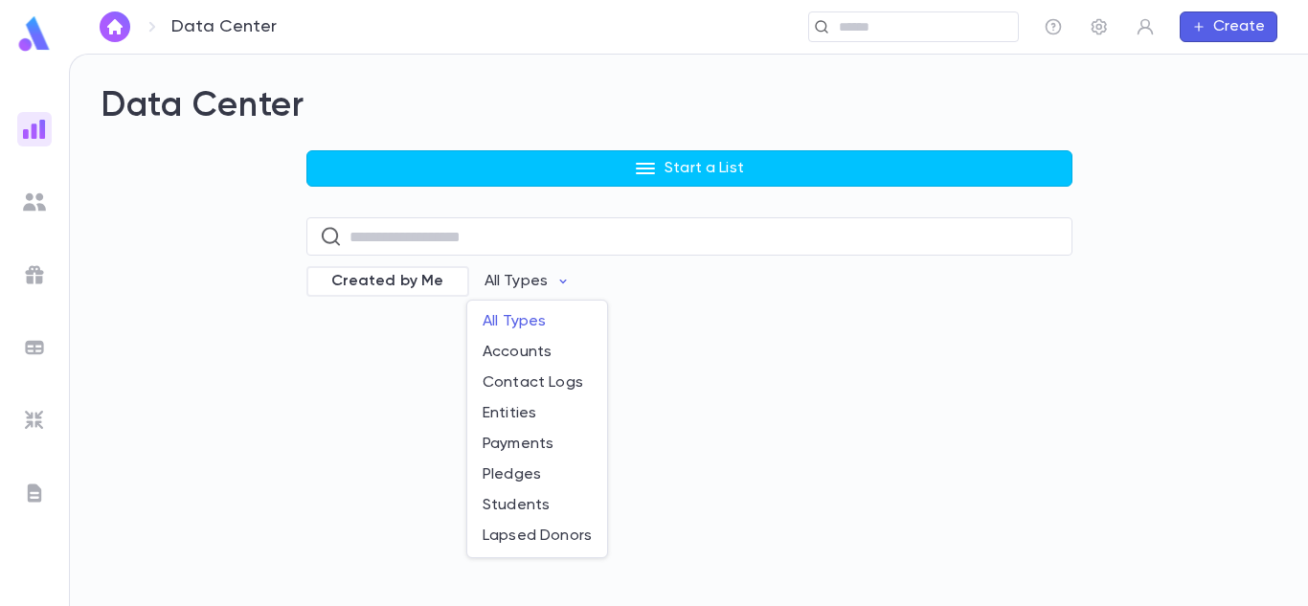
click at [249, 320] on div at bounding box center [654, 303] width 1308 height 606
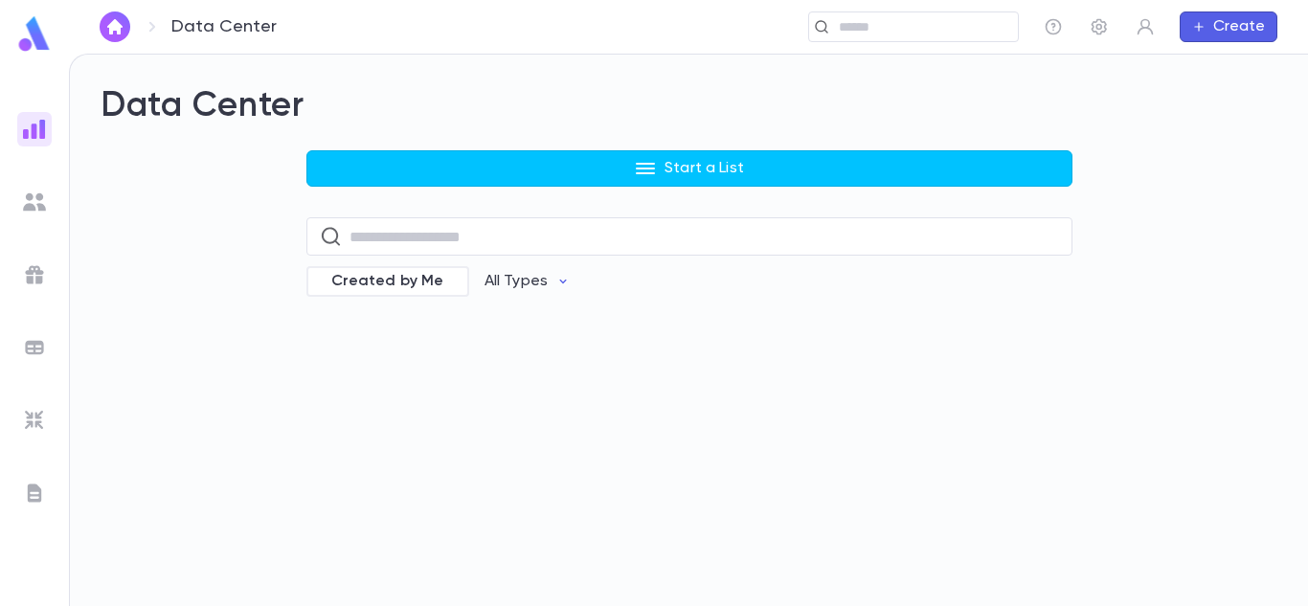
click at [125, 24] on img "button" at bounding box center [114, 26] width 23 height 15
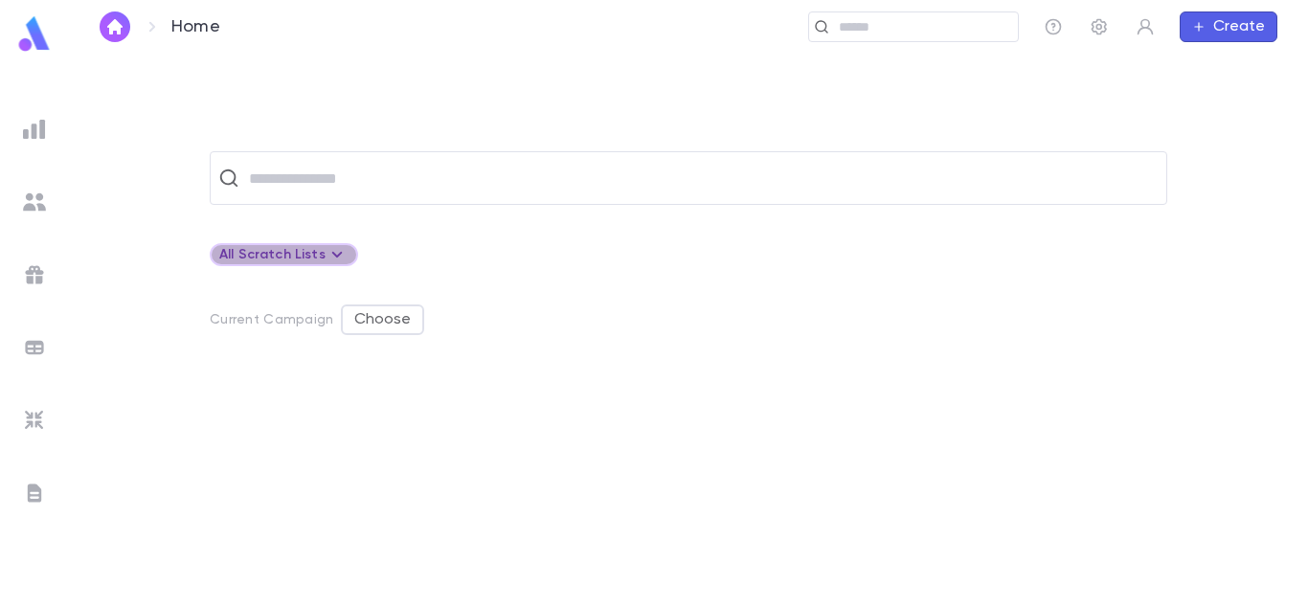
click at [332, 262] on icon at bounding box center [336, 254] width 23 height 23
click at [332, 262] on div at bounding box center [654, 303] width 1308 height 606
click at [428, 231] on div "​ All Scratch Lists Current Campaign Choose" at bounding box center [688, 378] width 1177 height 454
